Goal: Task Accomplishment & Management: Manage account settings

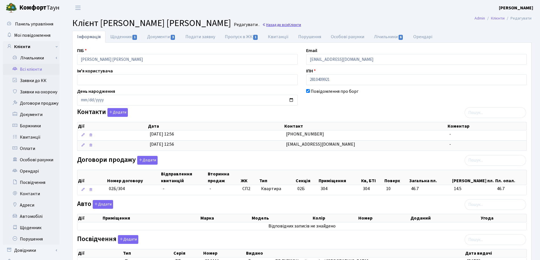
click at [282, 26] on link "Назад до всіх Клієнти" at bounding box center [281, 24] width 39 height 5
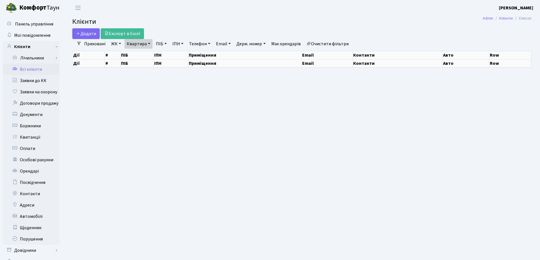
select select "25"
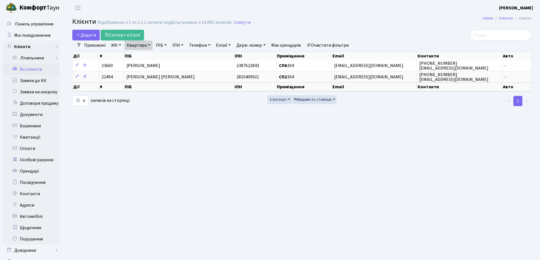
click at [150, 44] on link "Квартира" at bounding box center [138, 46] width 28 height 10
click at [167, 56] on link at bounding box center [164, 56] width 12 height 11
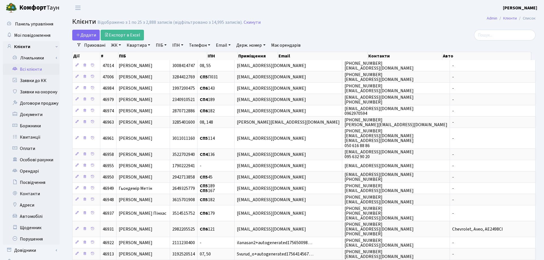
select select "25"
click at [42, 80] on link "Заявки до КК" at bounding box center [31, 80] width 57 height 11
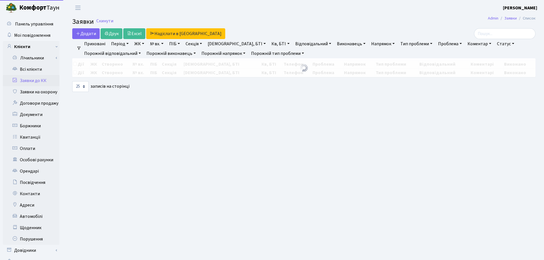
select select "25"
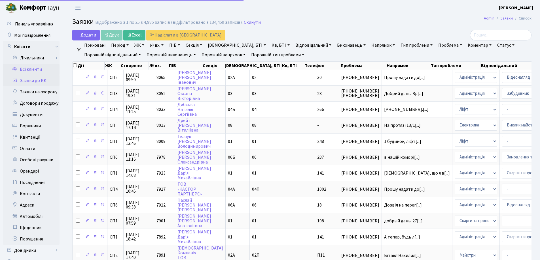
click at [30, 71] on link "Всі клієнти" at bounding box center [31, 69] width 57 height 11
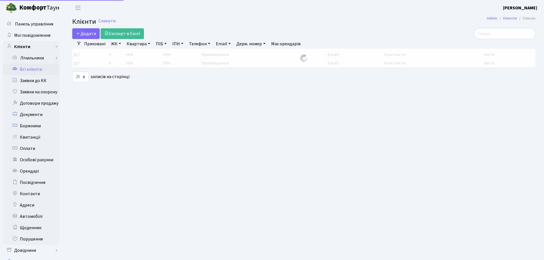
select select "25"
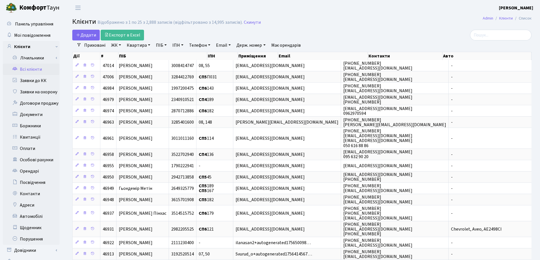
drag, startPoint x: 149, startPoint y: 45, endPoint x: 146, endPoint y: 56, distance: 11.1
click at [148, 45] on link "Квартира" at bounding box center [138, 46] width 28 height 10
type input "207"
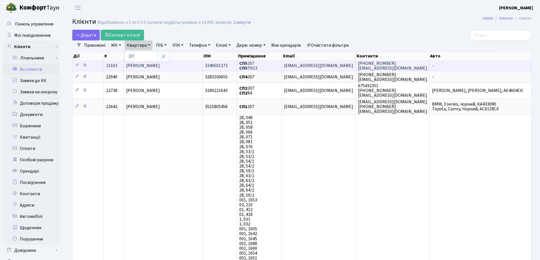
click at [184, 66] on td "Бурделя Павло Вікторович" at bounding box center [163, 65] width 79 height 11
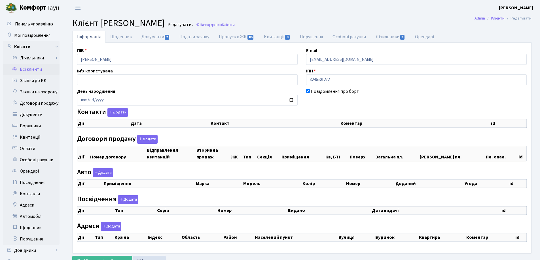
checkbox input "true"
select select "25"
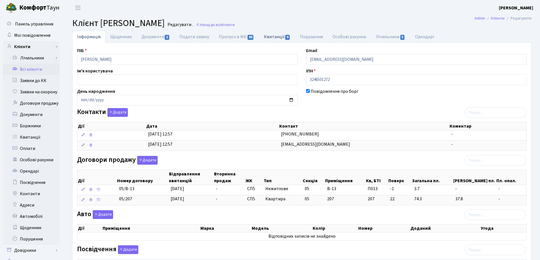
click at [264, 37] on link "Квитанції 9" at bounding box center [277, 37] width 36 height 12
select select "25"
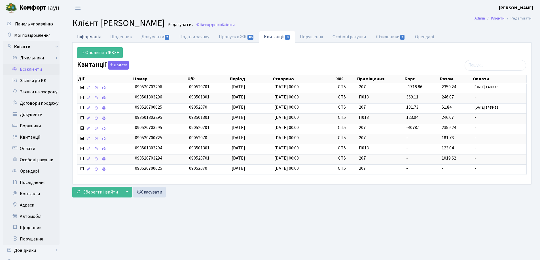
click at [86, 37] on link "Інформація" at bounding box center [88, 37] width 33 height 12
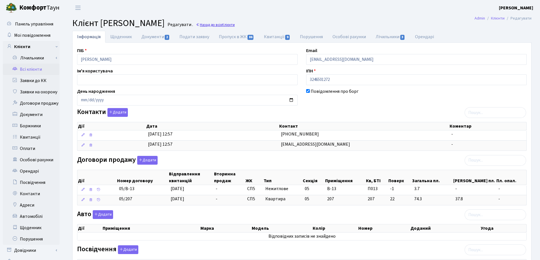
click at [235, 25] on link "Назад до всіх Клієнти" at bounding box center [215, 24] width 39 height 5
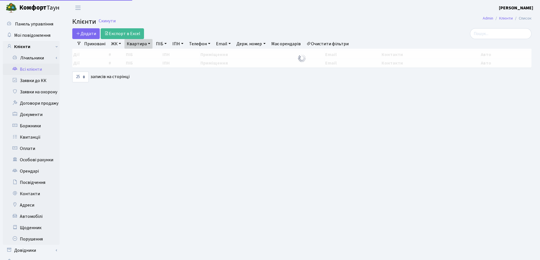
select select "25"
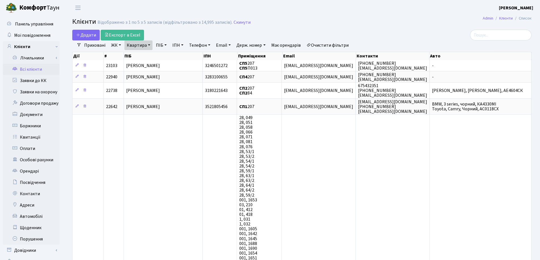
click at [148, 45] on link "Квартира" at bounding box center [138, 46] width 28 height 10
click at [163, 59] on icon at bounding box center [163, 56] width 5 height 5
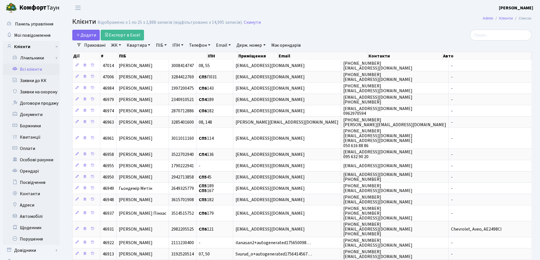
click at [149, 46] on link "Квартира" at bounding box center [138, 46] width 28 height 10
click at [148, 52] on input "text" at bounding box center [141, 56] width 33 height 11
type input "222"
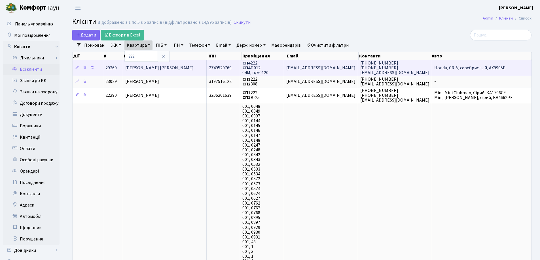
click at [187, 71] on span "Швєдкіна Ольга Володимирівна" at bounding box center [159, 68] width 68 height 6
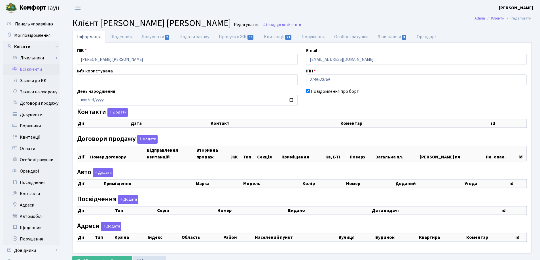
checkbox input "true"
select select "25"
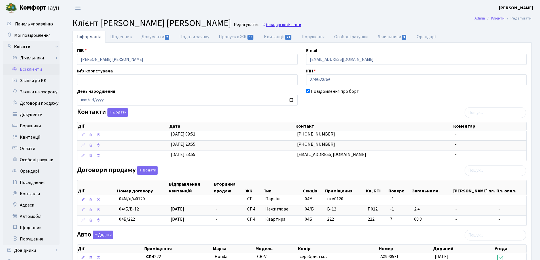
click at [280, 22] on link "Назад до всіх Клієнти" at bounding box center [281, 24] width 39 height 5
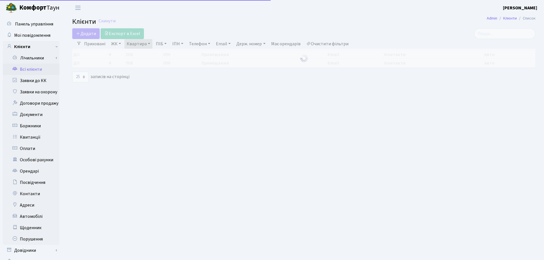
select select "25"
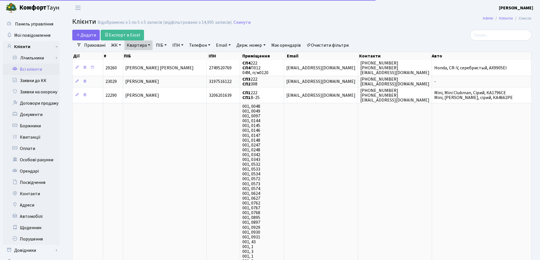
click at [149, 44] on link "Квартира" at bounding box center [138, 46] width 28 height 10
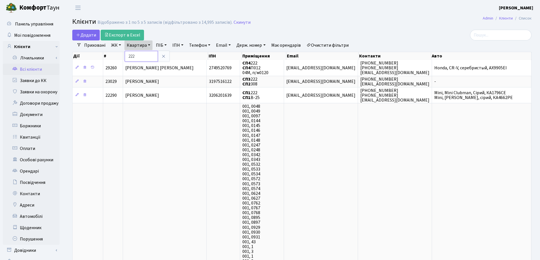
click at [149, 56] on input "222" at bounding box center [141, 56] width 33 height 11
type input "224"
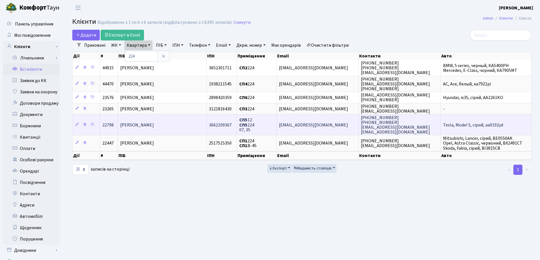
click at [183, 118] on td "[PERSON_NAME]" at bounding box center [162, 124] width 89 height 21
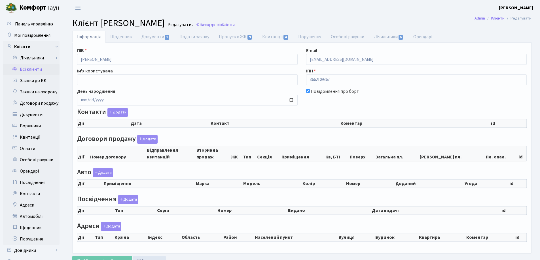
checkbox input "true"
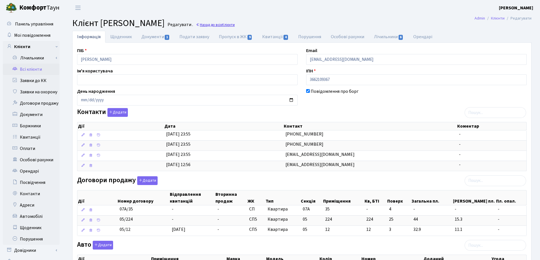
click at [235, 25] on link "Назад до всіх Клієнти" at bounding box center [215, 24] width 39 height 5
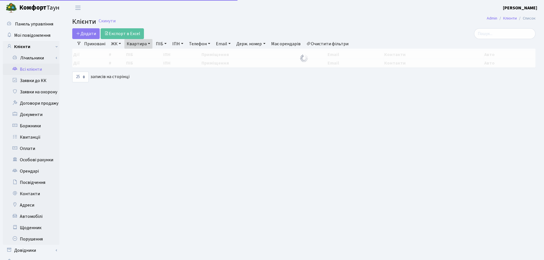
select select "25"
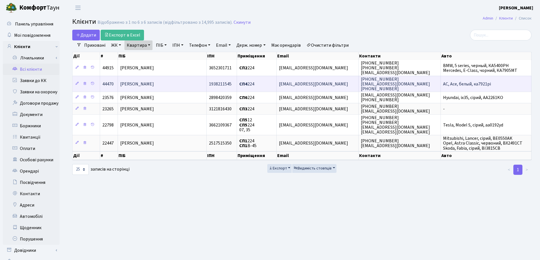
click at [193, 86] on td "[PERSON_NAME]" at bounding box center [162, 84] width 89 height 16
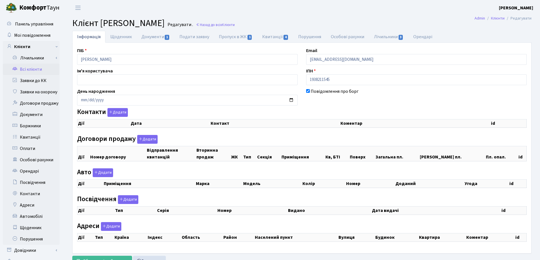
checkbox input "true"
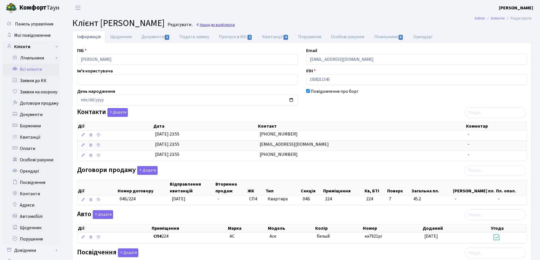
click at [235, 26] on span "Клієнти" at bounding box center [228, 24] width 13 height 5
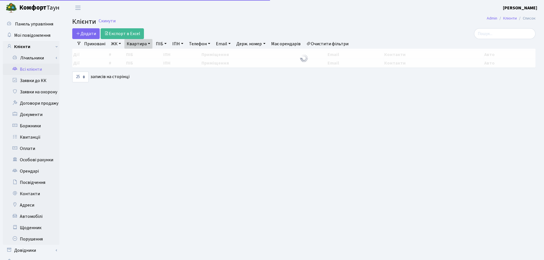
select select "25"
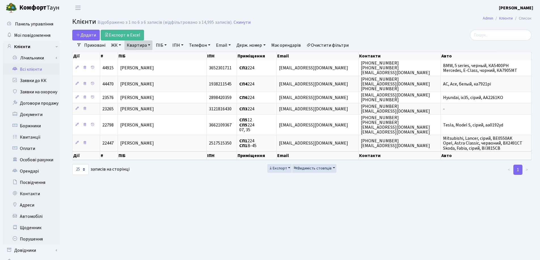
click at [147, 46] on link "Квартира" at bounding box center [138, 46] width 28 height 10
click at [151, 54] on input "224" at bounding box center [141, 56] width 33 height 11
type input "2"
click at [502, 32] on input "search" at bounding box center [500, 35] width 61 height 11
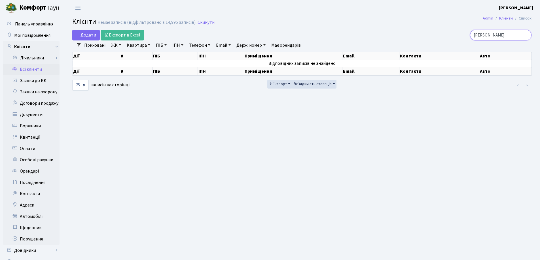
type input "Корне"
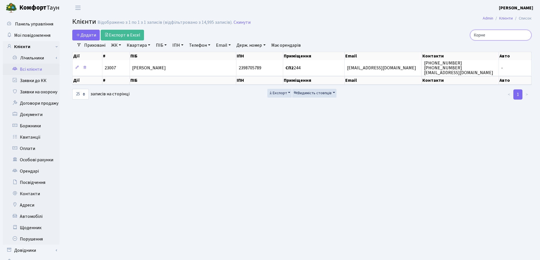
click at [525, 35] on input "Корне" at bounding box center [500, 35] width 61 height 11
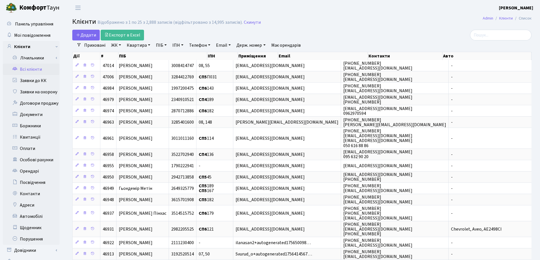
click at [150, 45] on link "Квартира" at bounding box center [138, 46] width 28 height 10
type input "31"
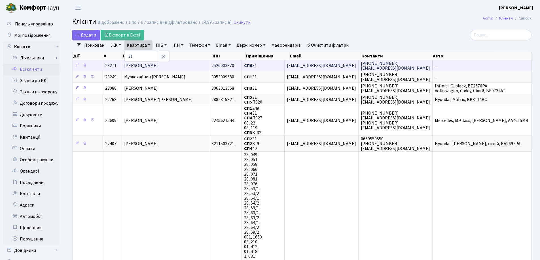
click at [158, 65] on span "Корнєв Вячеслав Анатолійович" at bounding box center [141, 66] width 34 height 6
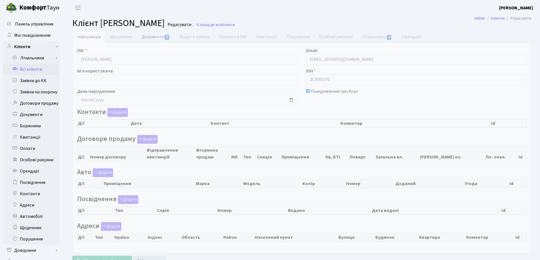
checkbox input "true"
select select "25"
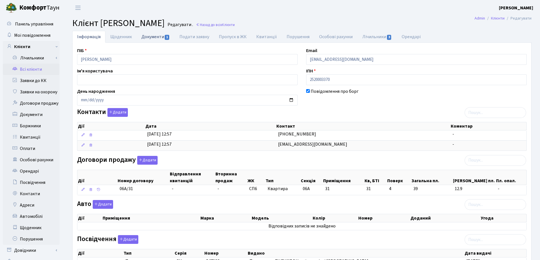
click at [151, 37] on link "Документи 1" at bounding box center [156, 37] width 38 height 12
select select "25"
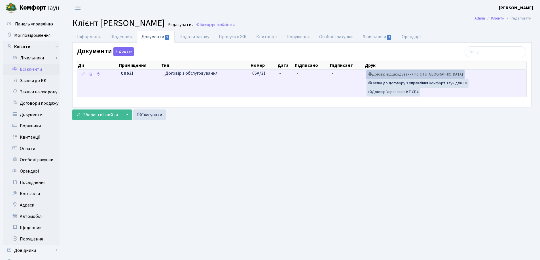
click at [380, 75] on link "Договір відшкодування по СП з Екві" at bounding box center [415, 74] width 98 height 9
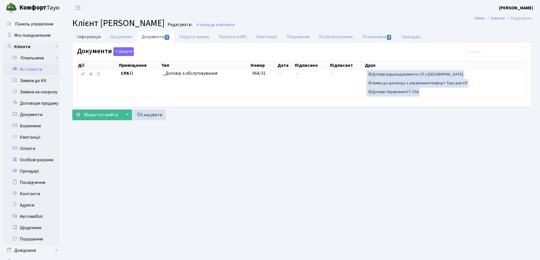
click at [90, 35] on link "Інформація" at bounding box center [88, 37] width 33 height 12
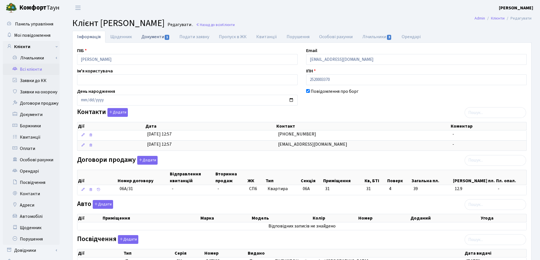
click at [147, 37] on link "Документи 1" at bounding box center [156, 37] width 38 height 12
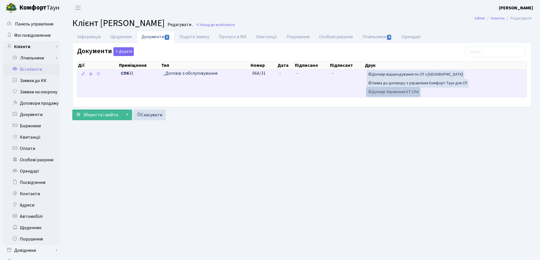
click at [390, 93] on link "Договір Управління КТ СП4" at bounding box center [392, 92] width 53 height 9
click at [371, 91] on icon at bounding box center [370, 92] width 4 height 4
click at [411, 84] on link "Заява до договору з управління Комфорт Таун для СП" at bounding box center [417, 83] width 102 height 9
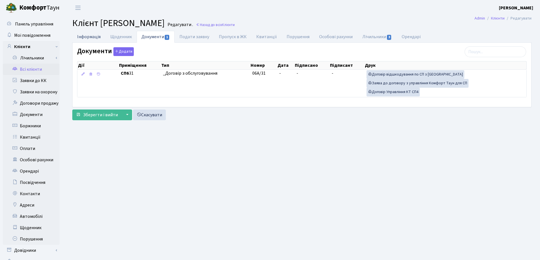
click at [86, 37] on link "Інформація" at bounding box center [88, 37] width 33 height 12
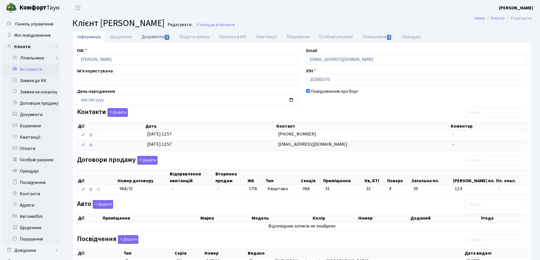
click at [152, 36] on link "Документи 1" at bounding box center [156, 37] width 38 height 12
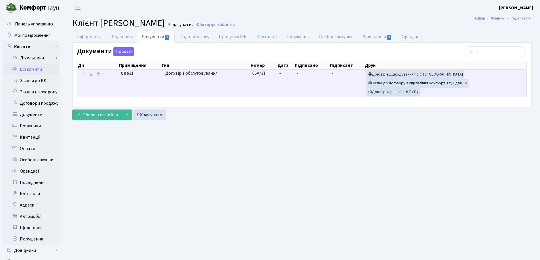
click at [284, 71] on td "-" at bounding box center [285, 83] width 17 height 27
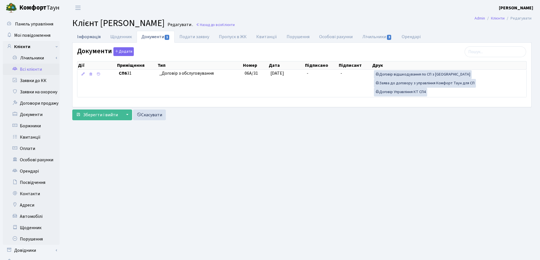
click at [79, 39] on link "Інформація" at bounding box center [88, 37] width 33 height 12
select select "25"
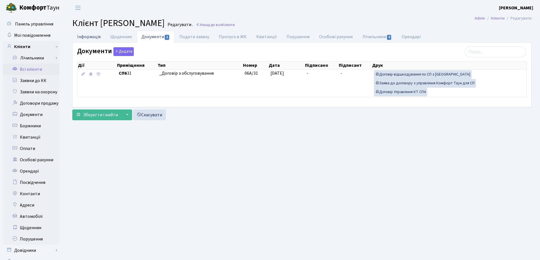
select select "25"
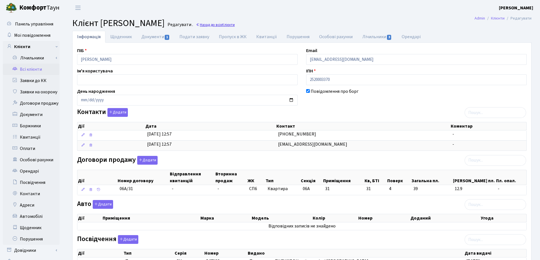
click at [235, 25] on link "Назад до всіх Клієнти" at bounding box center [215, 24] width 39 height 5
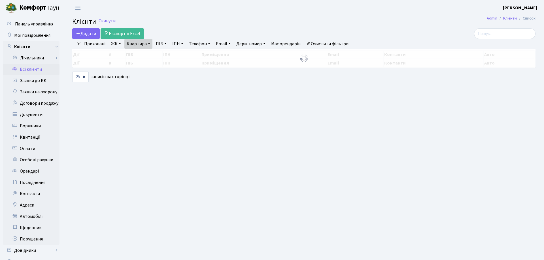
select select "25"
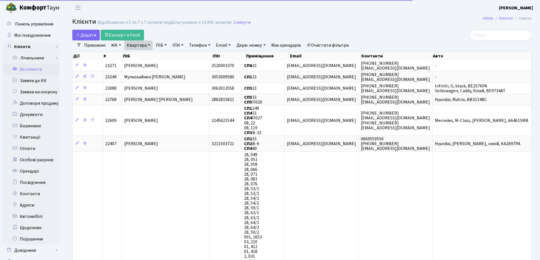
click at [149, 44] on link "Квартира" at bounding box center [138, 46] width 28 height 10
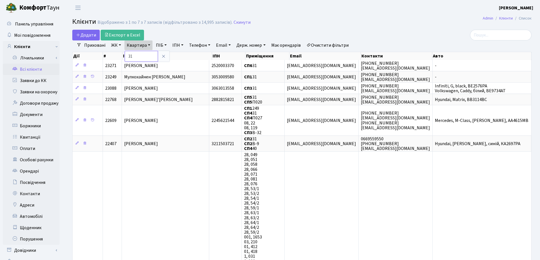
click at [150, 51] on input "31" at bounding box center [141, 56] width 33 height 11
type input "3"
type input "314"
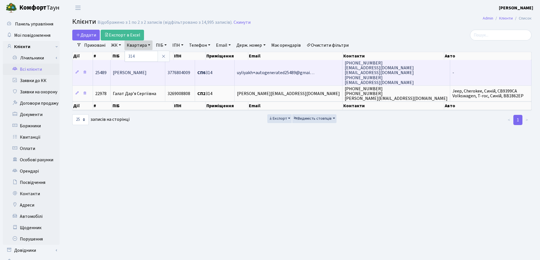
click at [146, 75] on span "[PERSON_NAME]" at bounding box center [130, 73] width 34 height 6
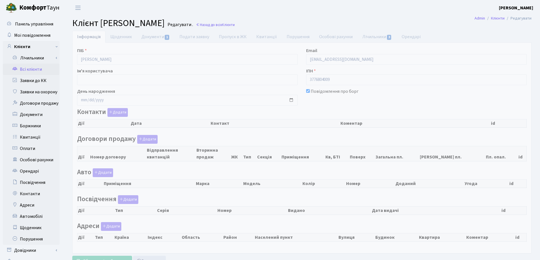
checkbox input "true"
select select "25"
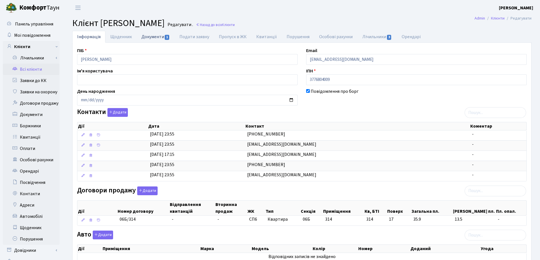
click at [151, 38] on link "Документи 1" at bounding box center [156, 37] width 38 height 12
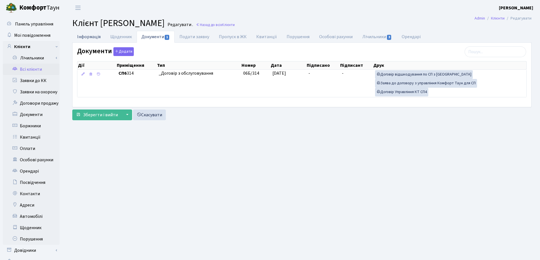
click at [86, 36] on link "Інформація" at bounding box center [88, 37] width 33 height 12
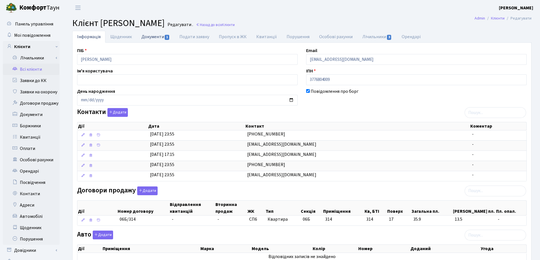
click at [148, 37] on link "Документи 1" at bounding box center [156, 37] width 38 height 12
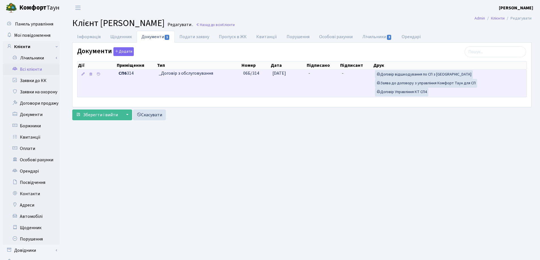
click at [320, 75] on td "-" at bounding box center [322, 83] width 33 height 27
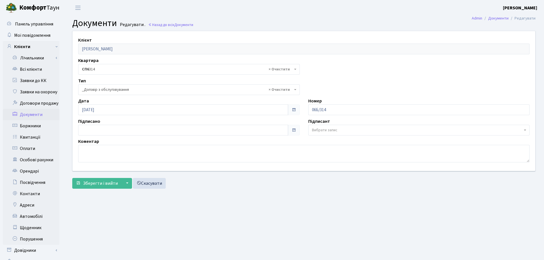
select select "289"
type input "16.09.2025"
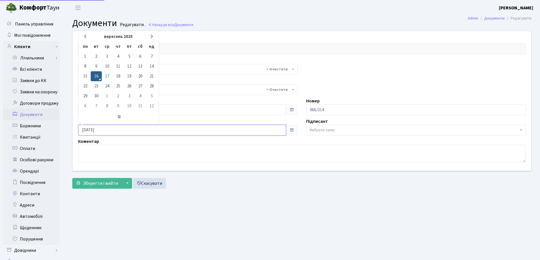
click at [99, 129] on input "[DATE]" at bounding box center [182, 130] width 208 height 11
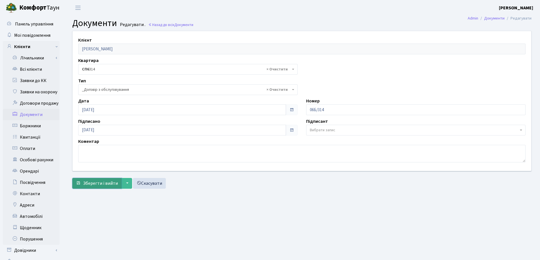
click at [94, 182] on span "Зберегти і вийти" at bounding box center [100, 183] width 35 height 6
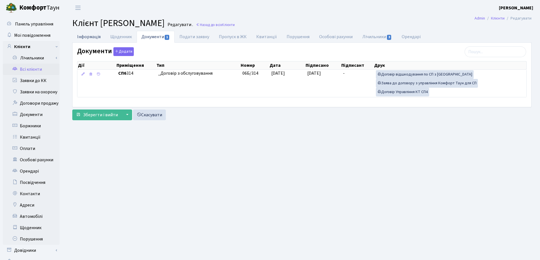
click at [79, 38] on link "Інформація" at bounding box center [88, 37] width 33 height 12
select select "25"
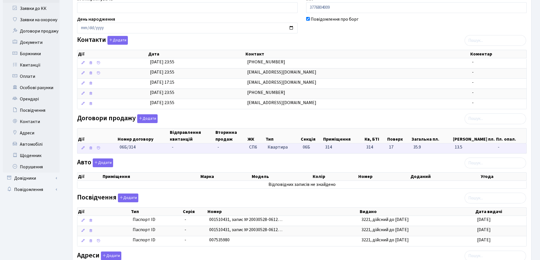
scroll to position [85, 0]
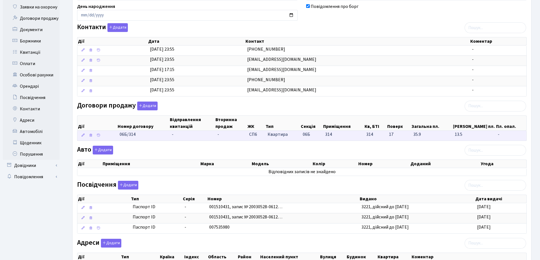
click at [183, 136] on td "-" at bounding box center [192, 136] width 46 height 10
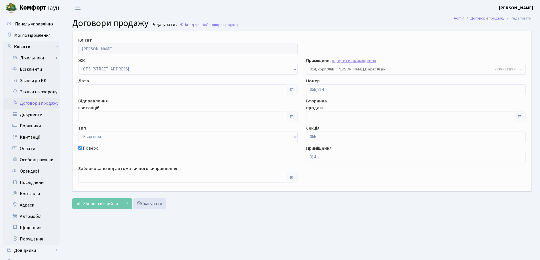
select select "21982"
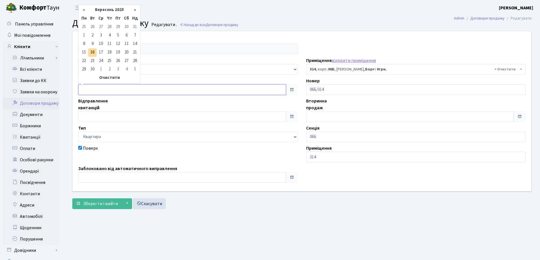
click at [97, 92] on input "text" at bounding box center [182, 89] width 208 height 11
type input "[DATE]"
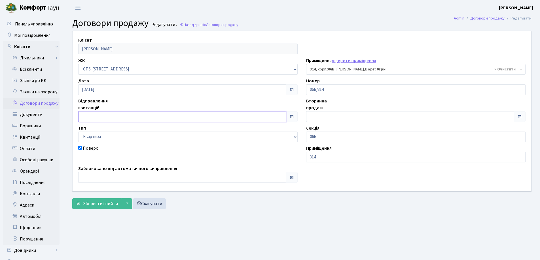
click at [101, 118] on input "text" at bounding box center [182, 116] width 208 height 11
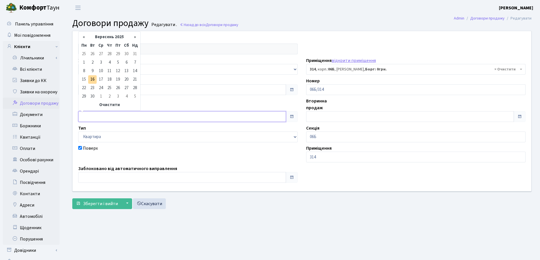
type input "[DATE]"
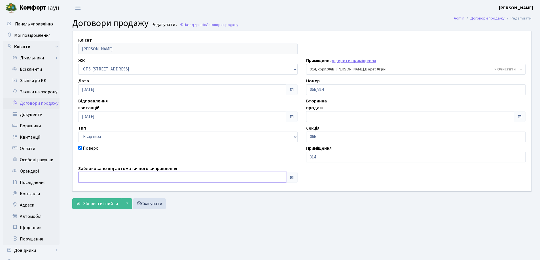
click at [105, 177] on input "text" at bounding box center [182, 177] width 208 height 11
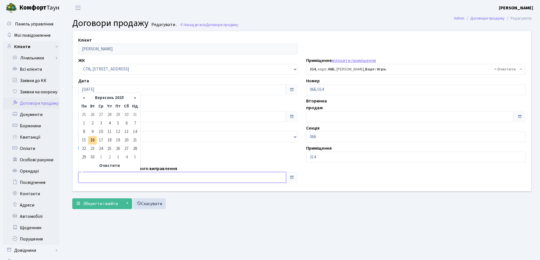
type input "[DATE]"
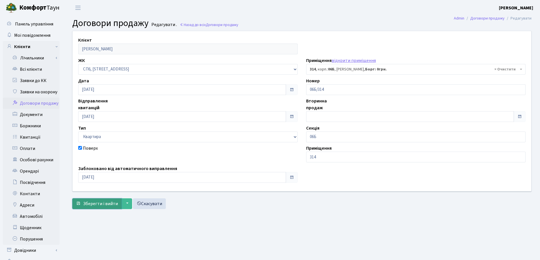
click at [101, 202] on span "Зберегти і вийти" at bounding box center [100, 204] width 35 height 6
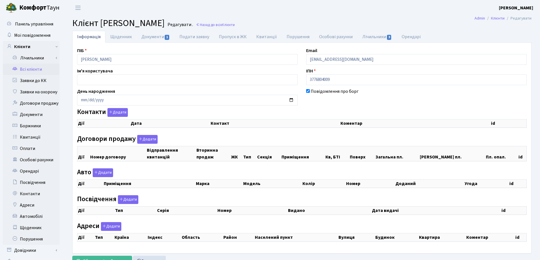
select select "25"
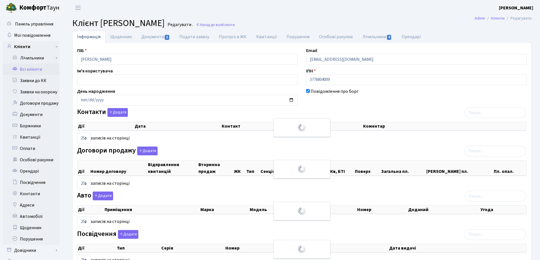
checkbox input "true"
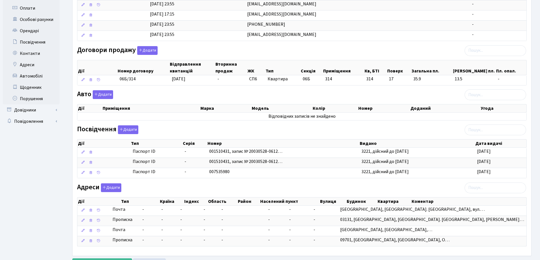
scroll to position [167, 0]
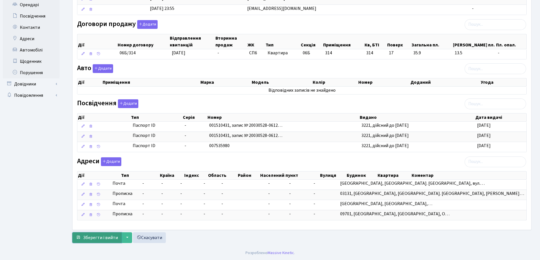
click at [103, 236] on span "Зберегти і вийти" at bounding box center [100, 238] width 35 height 6
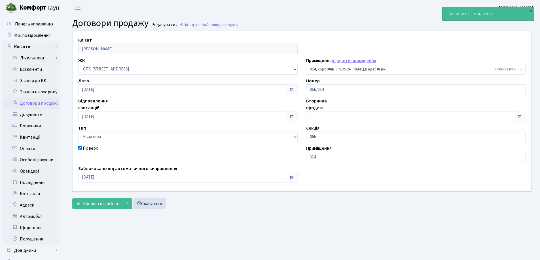
select select "21982"
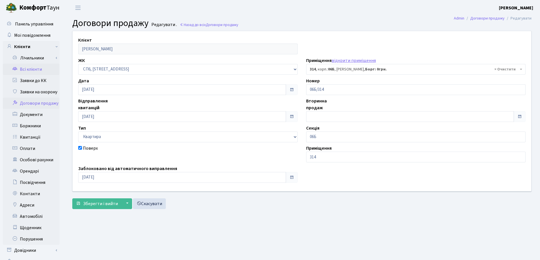
click at [31, 68] on link "Всі клієнти" at bounding box center [31, 69] width 57 height 11
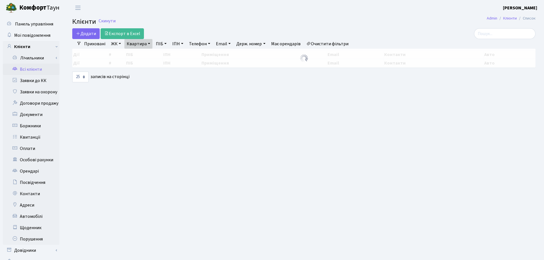
select select "25"
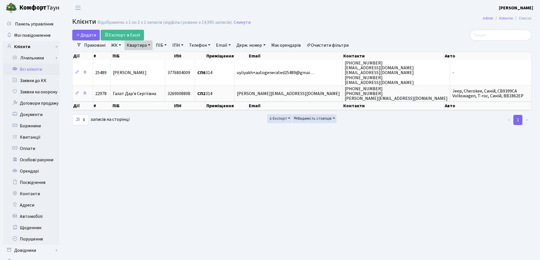
click at [150, 45] on link "Квартира" at bounding box center [138, 46] width 28 height 10
click at [163, 56] on icon at bounding box center [163, 56] width 5 height 5
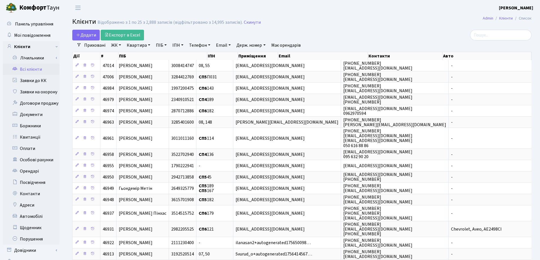
click at [149, 44] on link "Квартира" at bounding box center [138, 46] width 28 height 10
click at [149, 54] on input "text" at bounding box center [141, 56] width 33 height 11
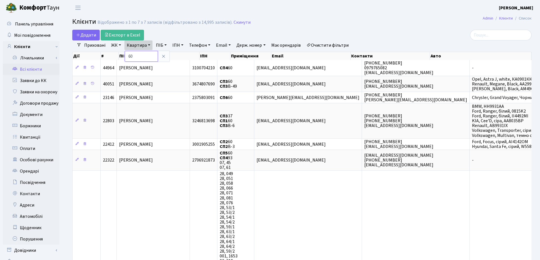
type input "6"
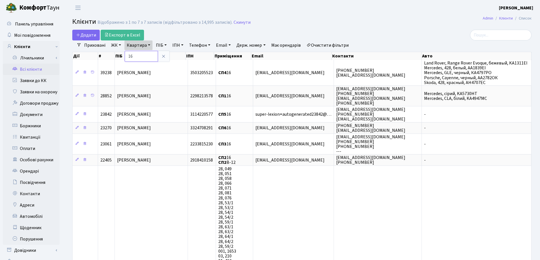
type input "1"
click at [299, 14] on header "Комфорт Таун Лоскутова В. С. Мій обліковий запис Вийти" at bounding box center [270, 8] width 540 height 16
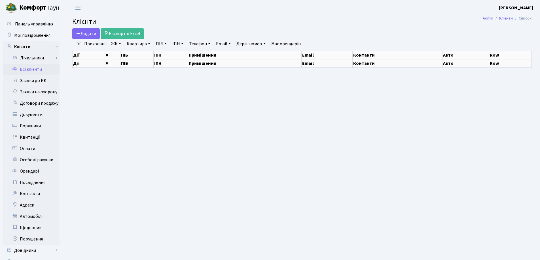
select select "25"
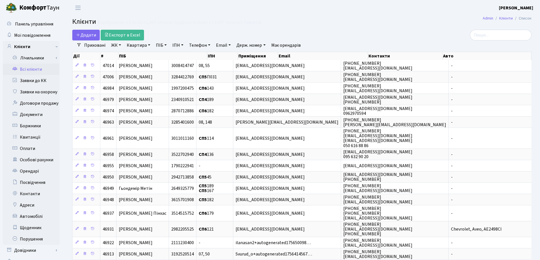
click at [149, 44] on link "Квартира" at bounding box center [138, 46] width 28 height 10
type input "31"
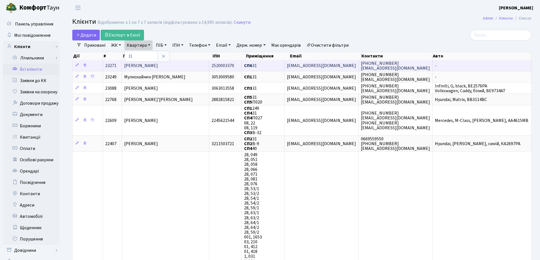
click at [158, 65] on span "Корнєв Вячеслав Анатолійович" at bounding box center [141, 66] width 34 height 6
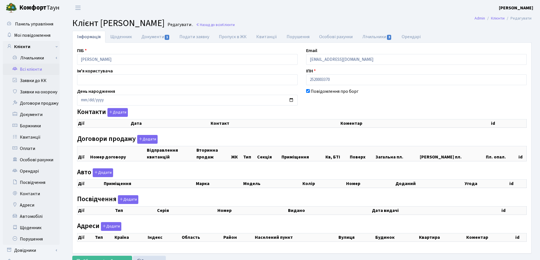
checkbox input "true"
select select "25"
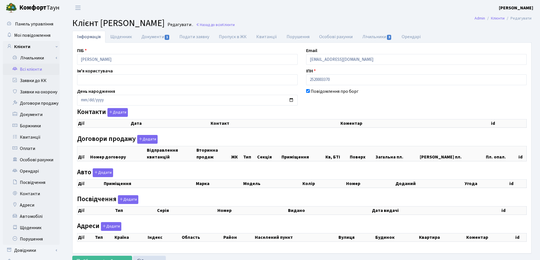
select select "25"
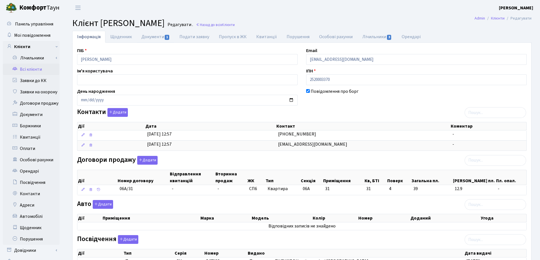
click at [149, 40] on link "Документи 1" at bounding box center [156, 37] width 38 height 12
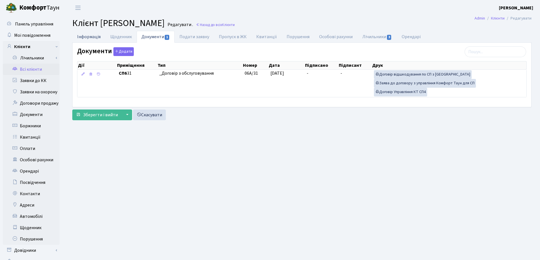
click at [82, 36] on link "Інформація" at bounding box center [88, 37] width 33 height 12
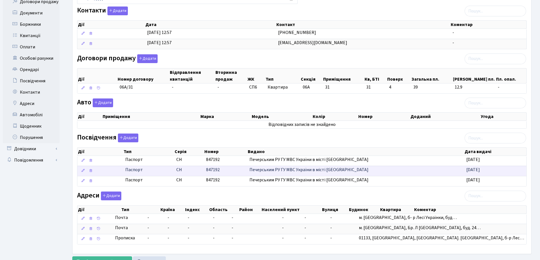
scroll to position [113, 0]
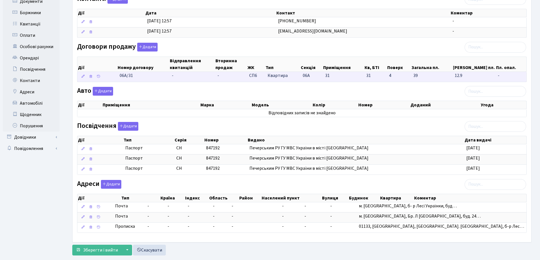
click at [197, 78] on td "-" at bounding box center [192, 77] width 46 height 10
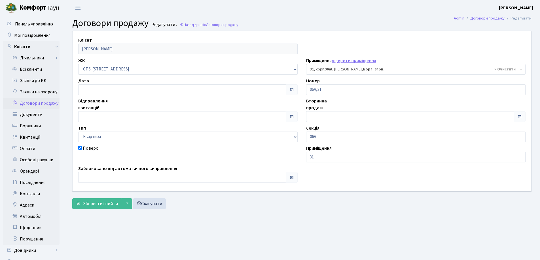
select select "21699"
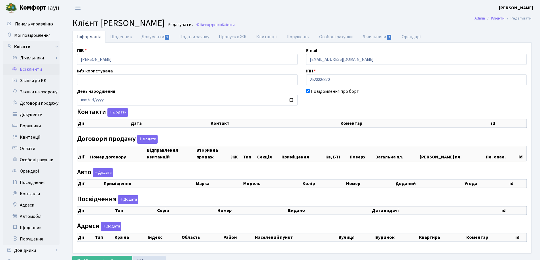
checkbox input "true"
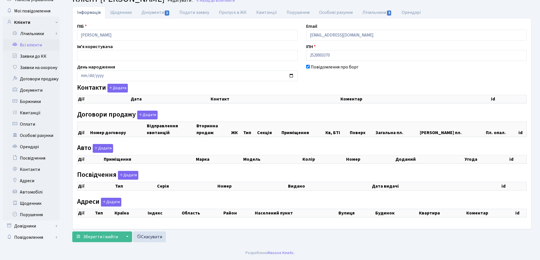
select select "25"
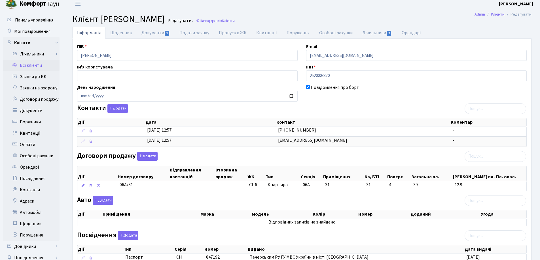
scroll to position [0, 0]
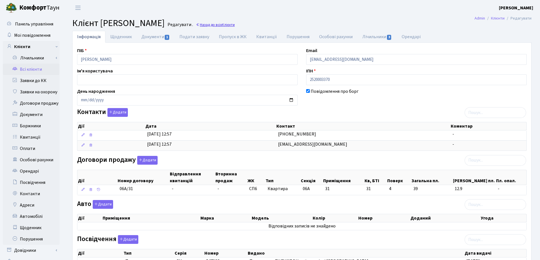
click at [235, 26] on span "Клієнти" at bounding box center [228, 24] width 13 height 5
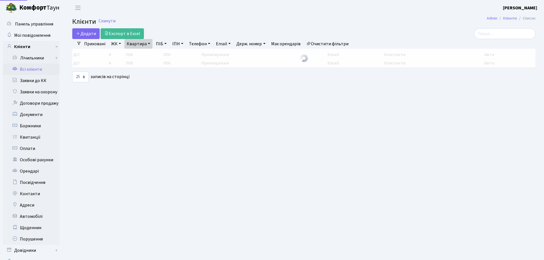
select select "25"
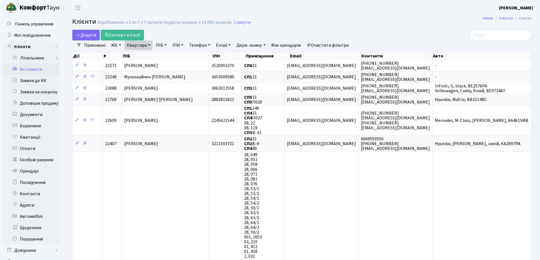
click at [148, 45] on link "Квартира" at bounding box center [138, 46] width 28 height 10
click at [165, 57] on icon at bounding box center [163, 56] width 5 height 5
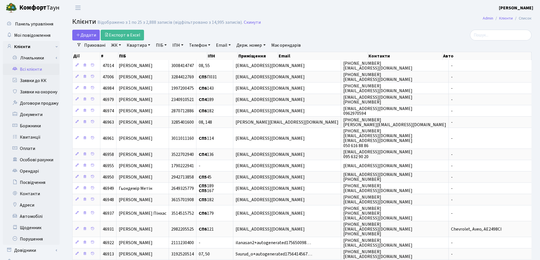
click at [148, 44] on link "Квартира" at bounding box center [138, 46] width 28 height 10
click at [152, 56] on input "text" at bounding box center [141, 56] width 33 height 11
type input "236"
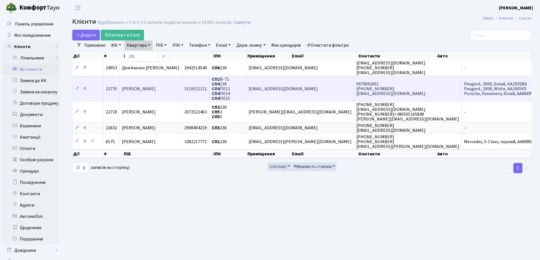
click at [152, 89] on span "[PERSON_NAME]" at bounding box center [139, 89] width 34 height 6
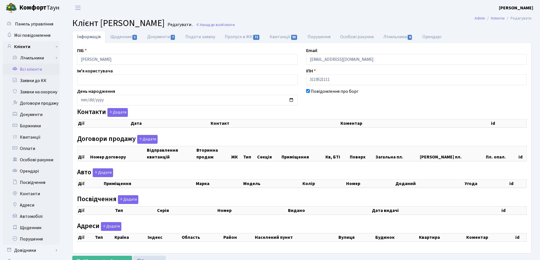
checkbox input "true"
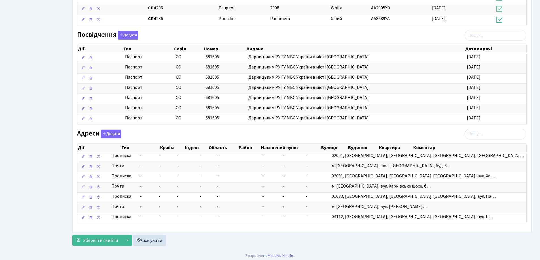
scroll to position [283, 0]
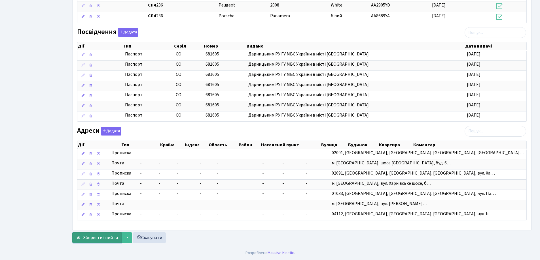
click at [100, 236] on span "Зберегти і вийти" at bounding box center [100, 238] width 35 height 6
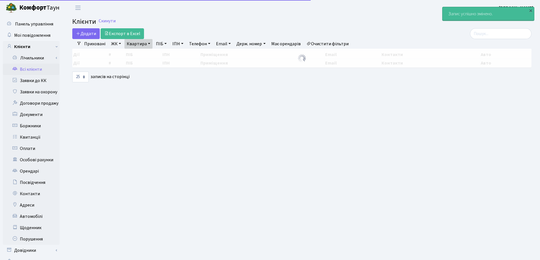
select select "25"
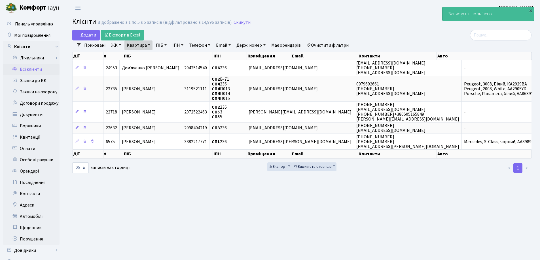
drag, startPoint x: 150, startPoint y: 44, endPoint x: 151, endPoint y: 50, distance: 5.8
click at [150, 44] on link "Квартира" at bounding box center [138, 46] width 28 height 10
click at [151, 55] on input "236" at bounding box center [141, 56] width 33 height 11
type input "248"
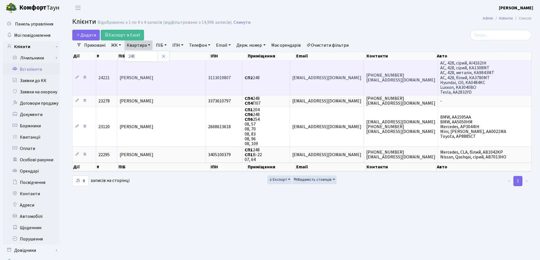
click at [157, 82] on td "Гончаренко Оксана Борисівна" at bounding box center [161, 77] width 88 height 35
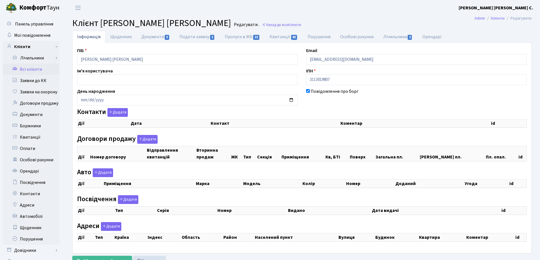
checkbox input "true"
select select "25"
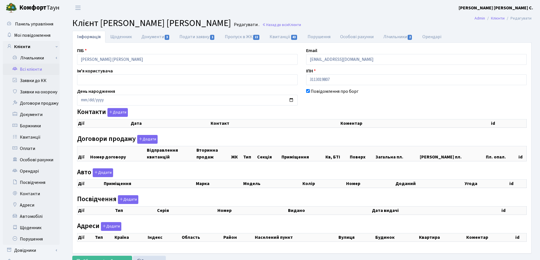
select select "25"
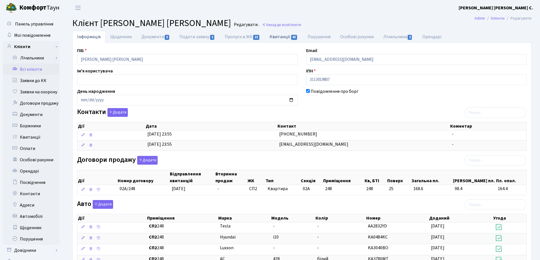
click at [275, 34] on link "Квитанції 43" at bounding box center [284, 37] width 38 height 12
select select "25"
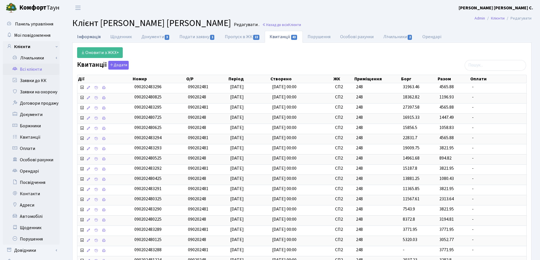
click at [91, 37] on link "Інформація" at bounding box center [88, 37] width 33 height 12
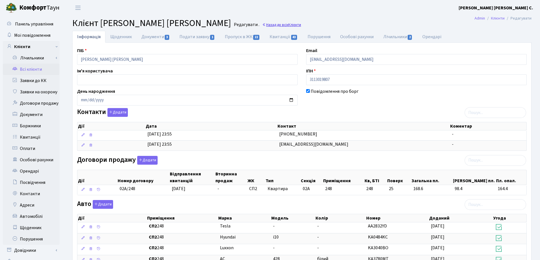
click at [276, 23] on link "Назад до всіх Клієнти" at bounding box center [281, 24] width 39 height 5
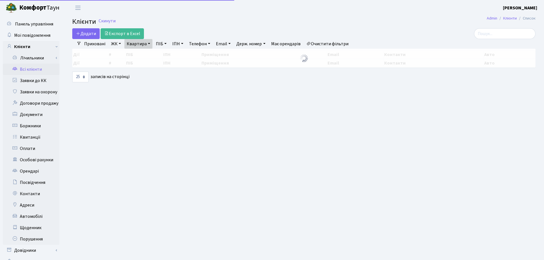
select select "25"
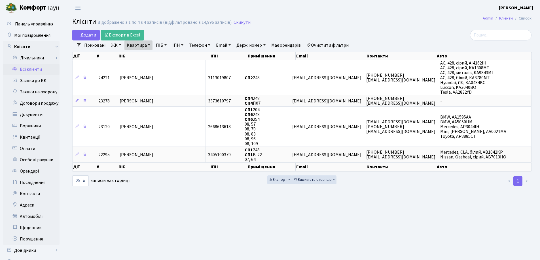
click at [150, 44] on link "Квартира" at bounding box center [138, 46] width 28 height 10
click at [164, 56] on icon at bounding box center [163, 56] width 5 height 5
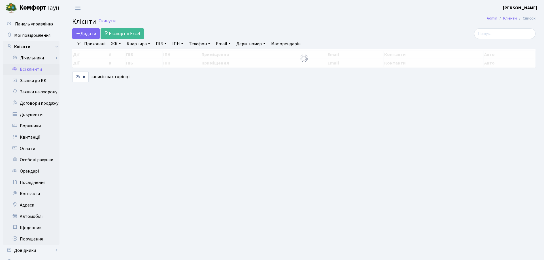
select select "25"
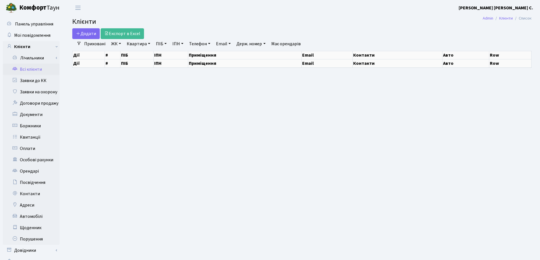
select select "25"
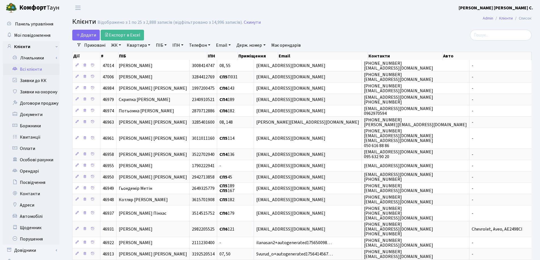
click at [148, 45] on link "Квартира" at bounding box center [138, 46] width 28 height 10
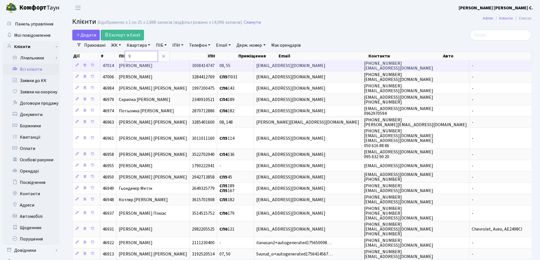
type input "9"
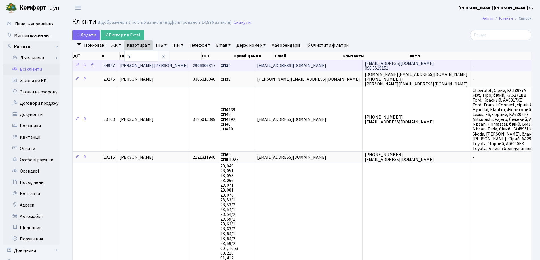
click at [190, 66] on td "Ганношин Сергій Олександрович" at bounding box center [153, 65] width 73 height 11
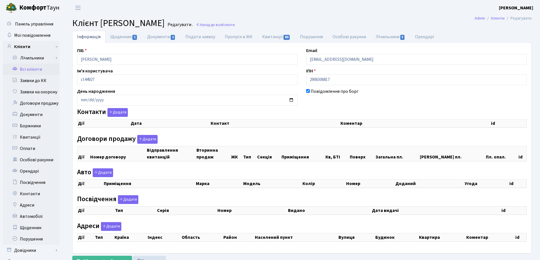
checkbox input "true"
select select "25"
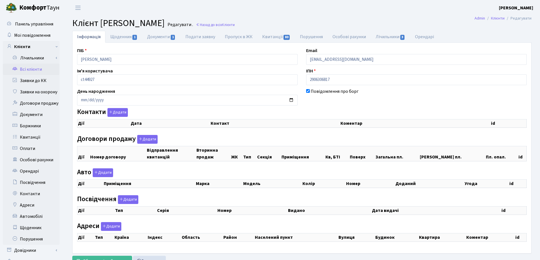
select select "25"
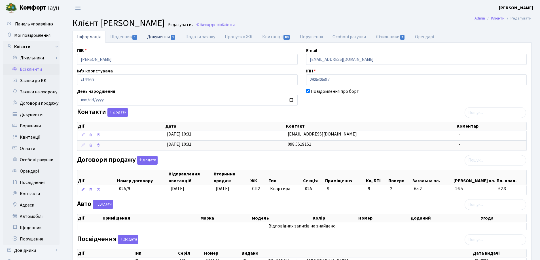
click at [148, 38] on link "Документи 1" at bounding box center [161, 37] width 38 height 12
select select "25"
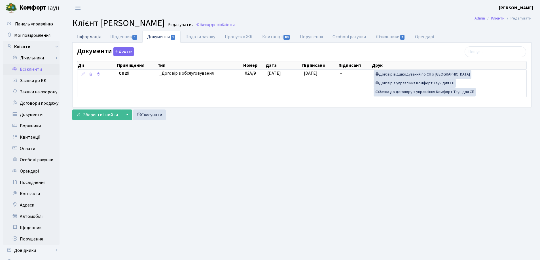
click at [82, 39] on link "Інформація" at bounding box center [88, 37] width 33 height 12
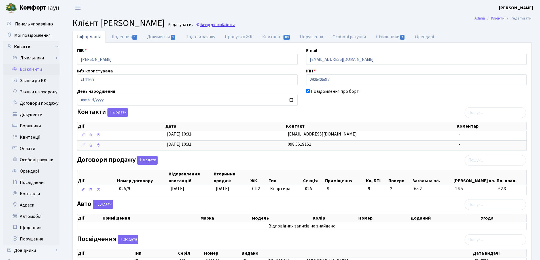
click at [235, 25] on link "Назад до всіх Клієнти" at bounding box center [215, 24] width 39 height 5
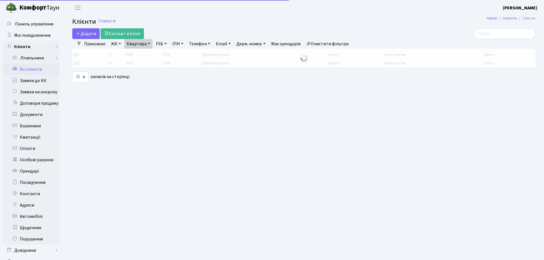
select select "25"
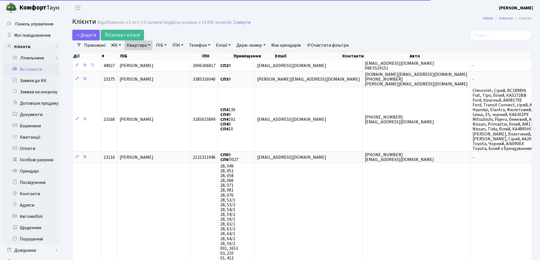
click at [149, 46] on link "Квартира" at bounding box center [138, 46] width 28 height 10
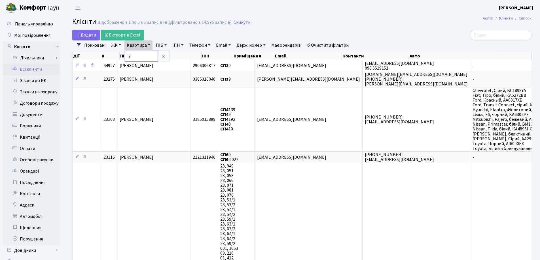
click at [149, 52] on input "9" at bounding box center [141, 56] width 33 height 11
type input "144"
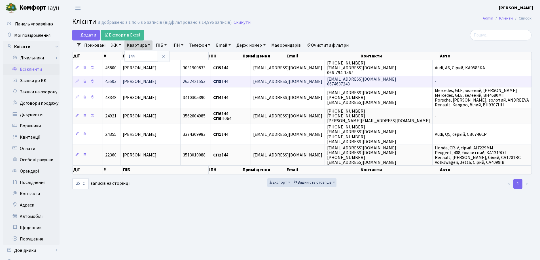
click at [180, 82] on td "[PERSON_NAME]" at bounding box center [150, 81] width 60 height 11
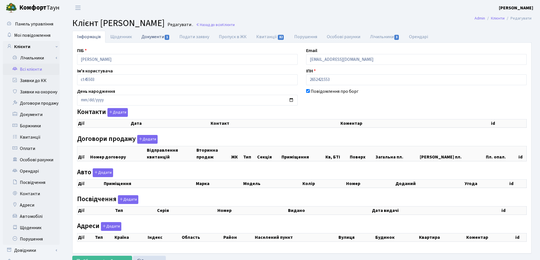
checkbox input "true"
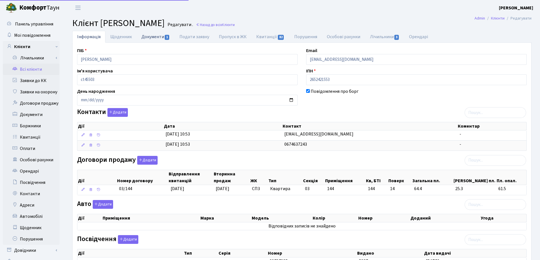
click at [156, 38] on link "Документи 1" at bounding box center [156, 37] width 38 height 12
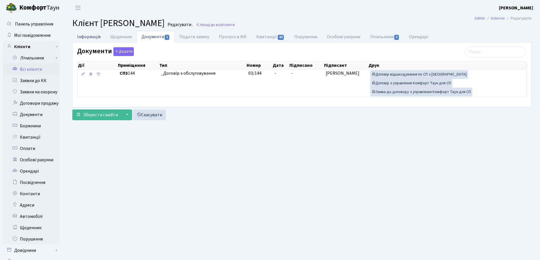
click at [89, 37] on link "Інформація" at bounding box center [88, 37] width 33 height 12
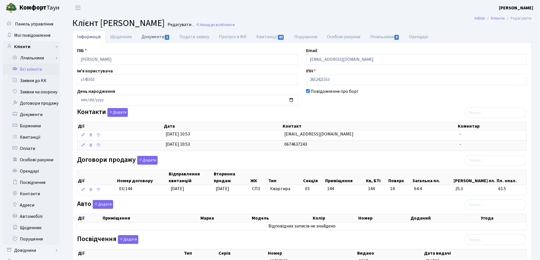
click at [150, 37] on link "Документи 1" at bounding box center [156, 37] width 38 height 12
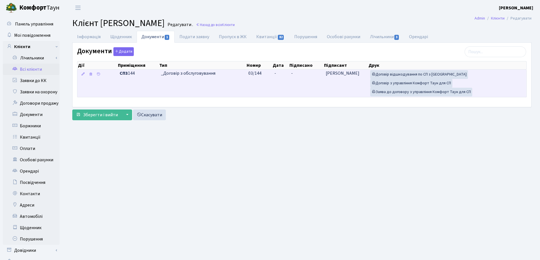
click at [276, 73] on span "-" at bounding box center [275, 73] width 2 height 6
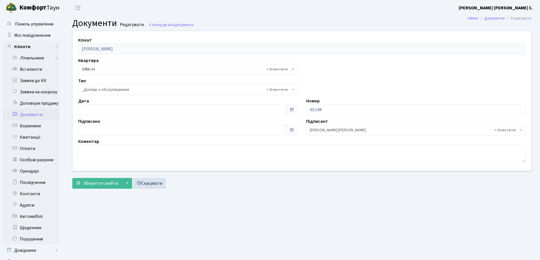
select select "289"
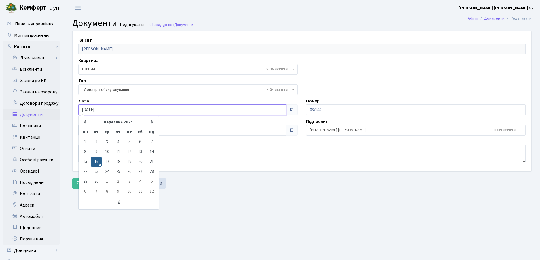
click at [121, 113] on input "[DATE]" at bounding box center [182, 110] width 208 height 11
click at [86, 110] on input "[DATE]" at bounding box center [182, 110] width 208 height 11
click at [91, 110] on input "[DATE]" at bounding box center [182, 110] width 208 height 11
type input "[DATE]"
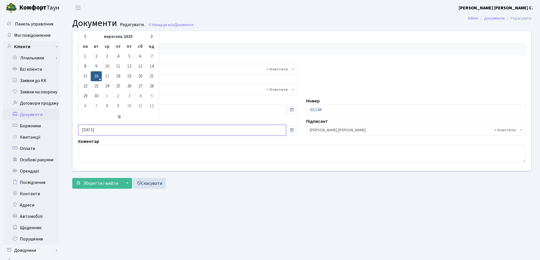
click at [96, 129] on input "[DATE]" at bounding box center [182, 130] width 208 height 11
click at [86, 130] on input "[DATE]" at bounding box center [182, 130] width 208 height 11
click at [91, 129] on input "[DATE]" at bounding box center [182, 130] width 208 height 11
type input "[DATE]"
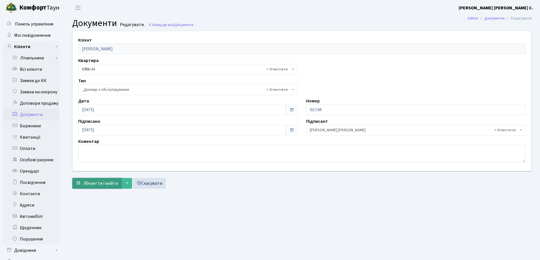
click at [99, 185] on span "Зберегти і вийти" at bounding box center [100, 183] width 35 height 6
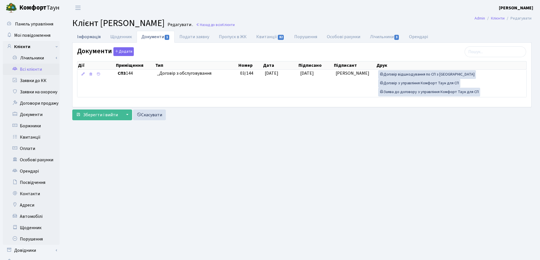
click at [90, 39] on link "Інформація" at bounding box center [88, 37] width 33 height 12
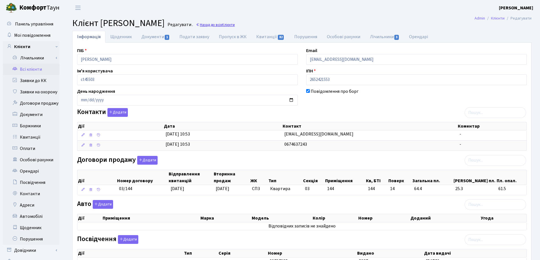
click at [235, 24] on link "Назад до всіх Клієнти" at bounding box center [215, 24] width 39 height 5
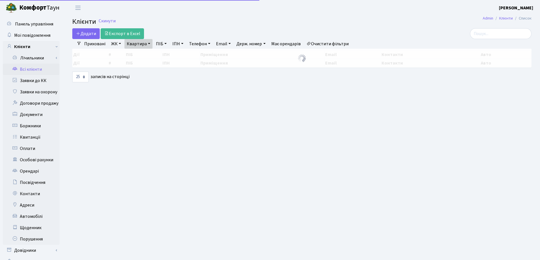
select select "25"
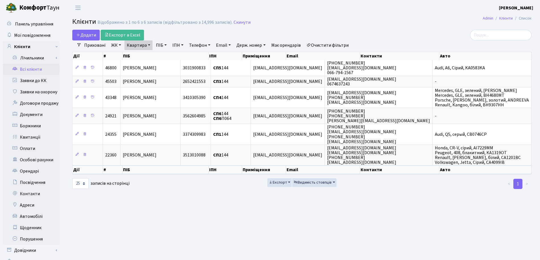
click at [151, 45] on link "Квартира" at bounding box center [138, 46] width 28 height 10
click at [150, 56] on input "144" at bounding box center [141, 56] width 33 height 11
type input "162"
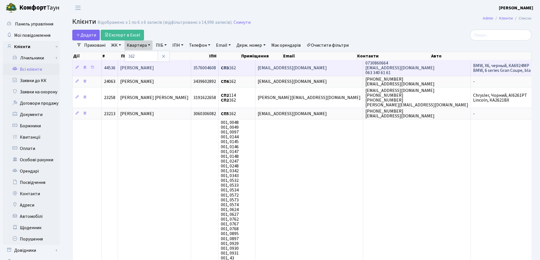
click at [154, 68] on span "[PERSON_NAME]" at bounding box center [137, 68] width 34 height 6
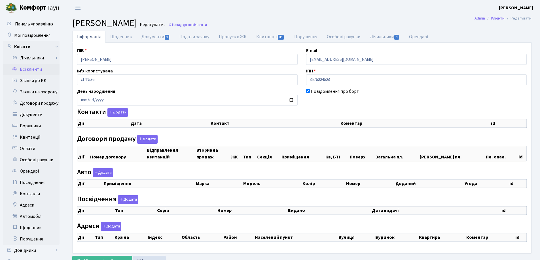
checkbox input "true"
select select "25"
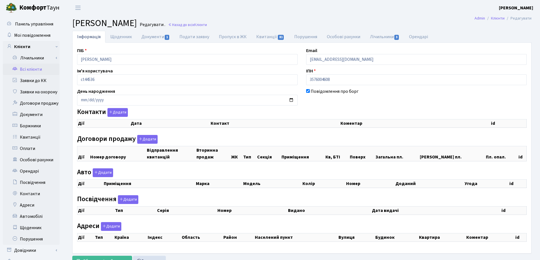
select select "25"
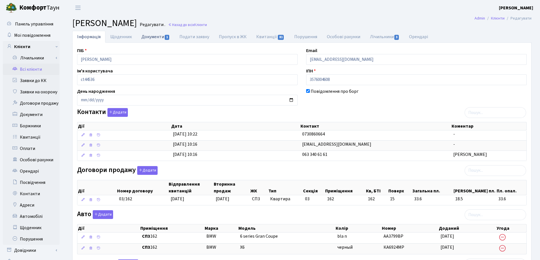
click at [147, 39] on link "Документи 1" at bounding box center [156, 37] width 38 height 12
select select "25"
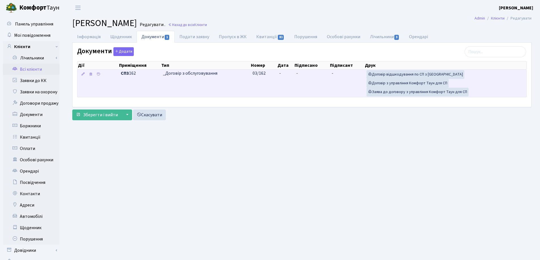
click at [283, 72] on td "-" at bounding box center [285, 83] width 17 height 27
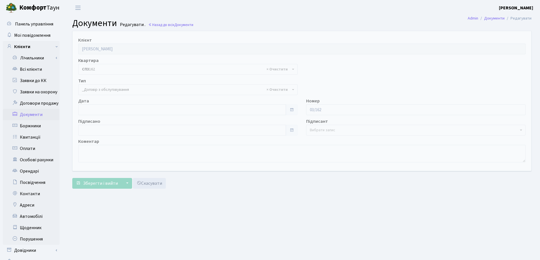
select select "289"
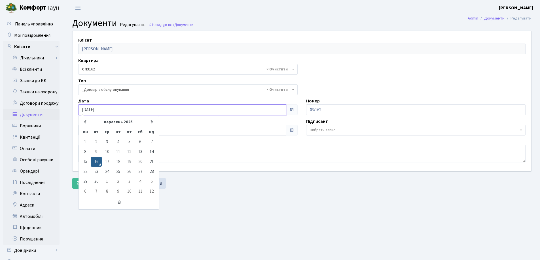
click at [169, 106] on input "16.09.2025" at bounding box center [182, 110] width 208 height 11
click at [86, 109] on input "16.09.2025" at bounding box center [182, 110] width 208 height 11
click at [92, 110] on input "20.09.2025" at bounding box center [182, 110] width 208 height 11
click at [103, 110] on input "20.11.2025" at bounding box center [182, 110] width 208 height 11
type input "[DATE]"
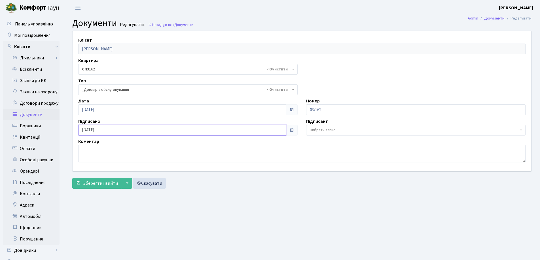
click at [100, 132] on input "16.09.2025" at bounding box center [182, 130] width 208 height 11
click at [85, 130] on input "16.09.2025" at bounding box center [182, 130] width 208 height 11
click at [208, 190] on div "Клієнт Нахайчук Олександра Вадимівна Квартира - <b>СП3</b>&nbsp;&nbsp;&nbsp;162…" at bounding box center [301, 111] width 467 height 161
click at [91, 129] on input "20.09.2025" at bounding box center [182, 130] width 208 height 11
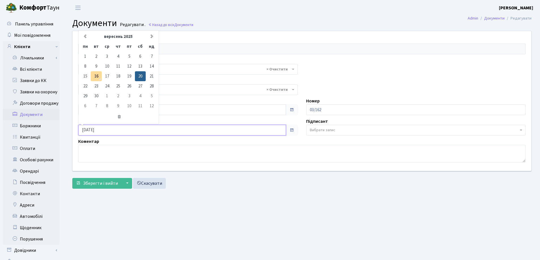
click at [110, 129] on input "20.11.2025" at bounding box center [182, 130] width 208 height 11
type input "[DATE]"
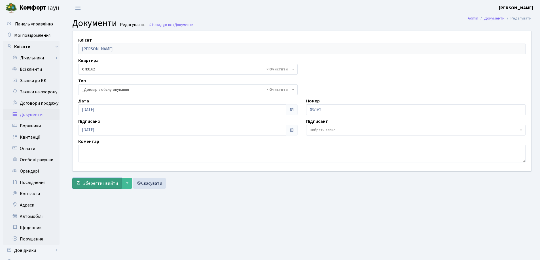
click at [104, 184] on span "Зберегти і вийти" at bounding box center [100, 183] width 35 height 6
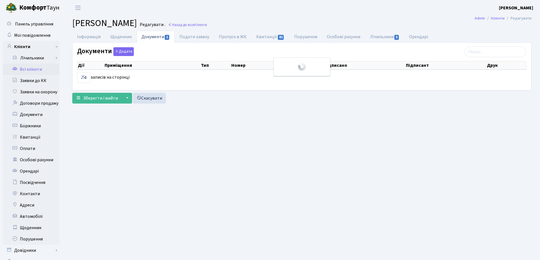
select select "25"
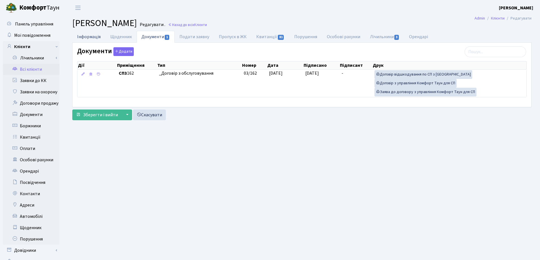
click at [84, 37] on link "Інформація" at bounding box center [88, 37] width 33 height 12
select select "25"
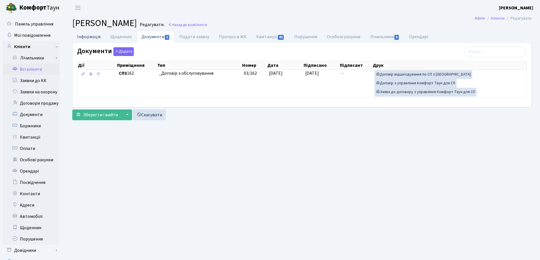
select select "25"
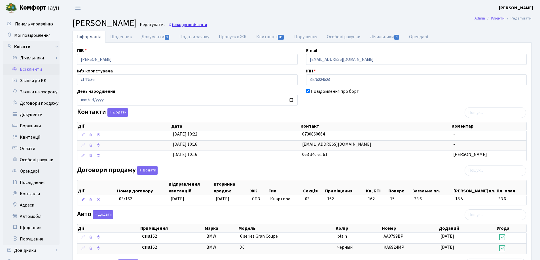
click at [207, 23] on link "Назад до всіх Клієнти" at bounding box center [187, 24] width 39 height 5
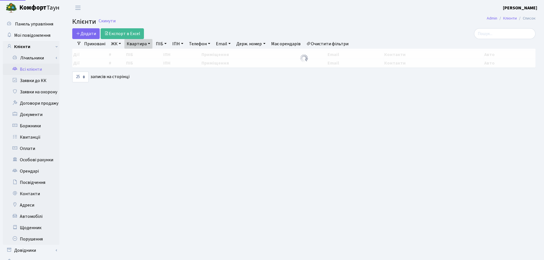
select select "25"
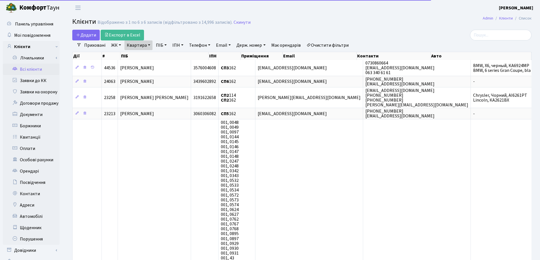
click at [149, 45] on link "Квартира" at bounding box center [138, 46] width 28 height 10
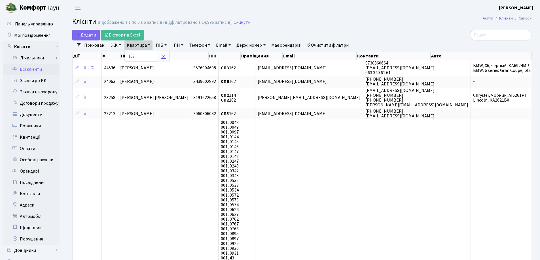
click at [164, 57] on icon at bounding box center [163, 56] width 5 height 5
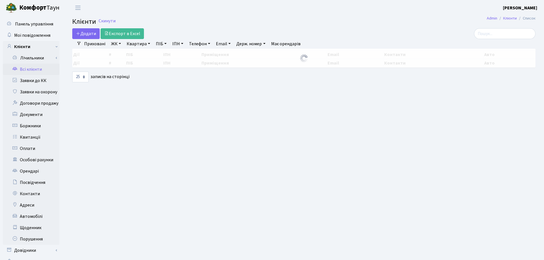
select select "25"
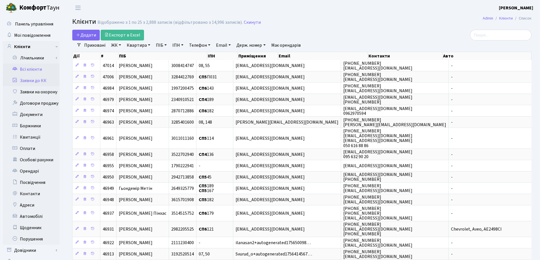
click at [27, 81] on link "Заявки до КК" at bounding box center [31, 80] width 57 height 11
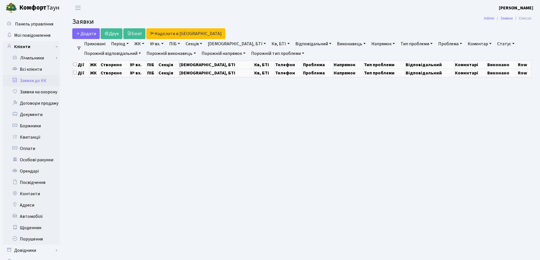
select select "25"
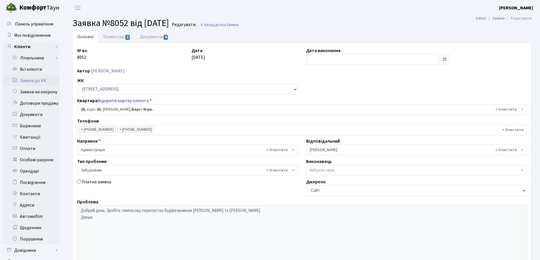
select select "20750"
select select "64"
click at [106, 37] on link "Коментарі 2" at bounding box center [116, 37] width 37 height 12
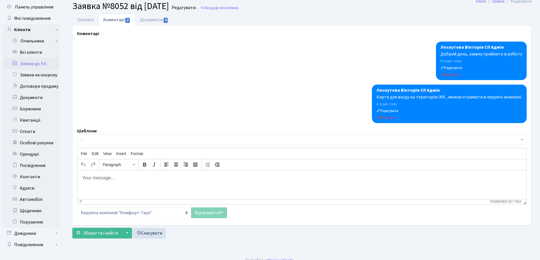
scroll to position [24, 0]
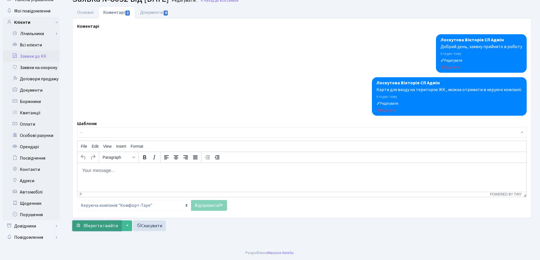
click at [91, 221] on button "Зберегти і вийти" at bounding box center [96, 226] width 49 height 11
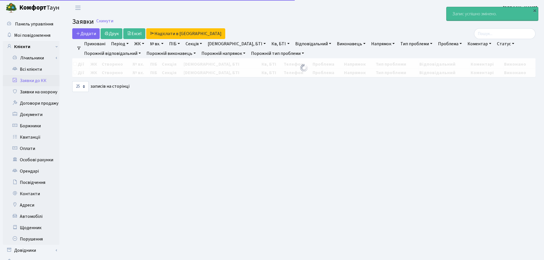
select select "25"
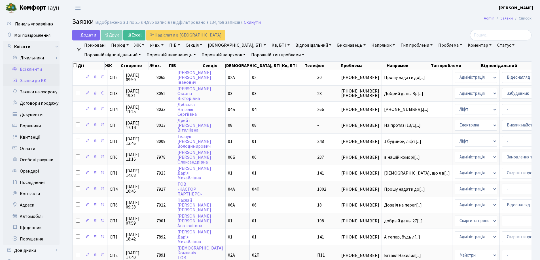
click at [23, 69] on link "Всі клієнти" at bounding box center [31, 69] width 57 height 11
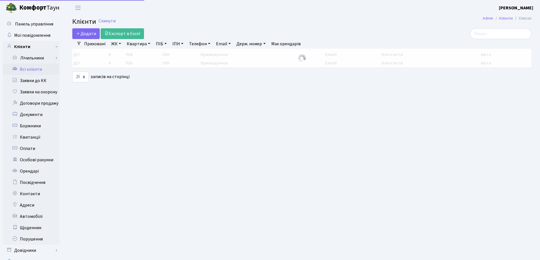
select select "25"
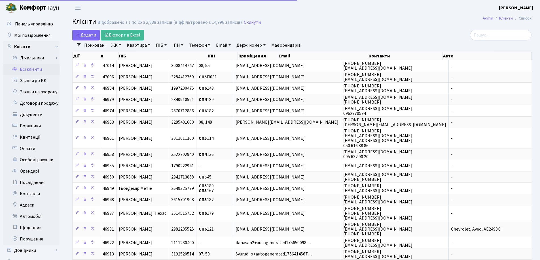
click at [150, 44] on link "Квартира" at bounding box center [138, 46] width 28 height 10
type input "140"
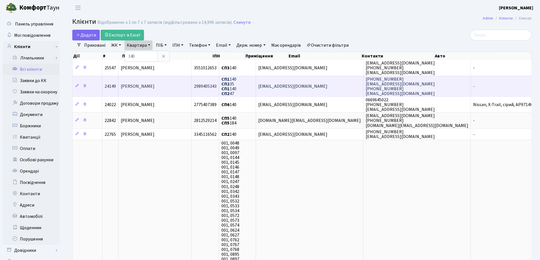
click at [172, 82] on td "[PERSON_NAME]" at bounding box center [154, 86] width 73 height 21
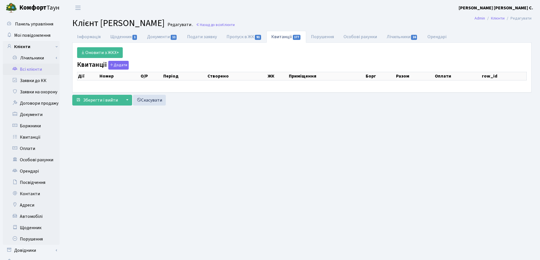
select select "25"
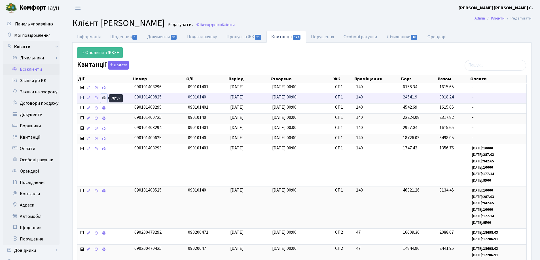
click at [103, 97] on icon at bounding box center [104, 98] width 4 height 4
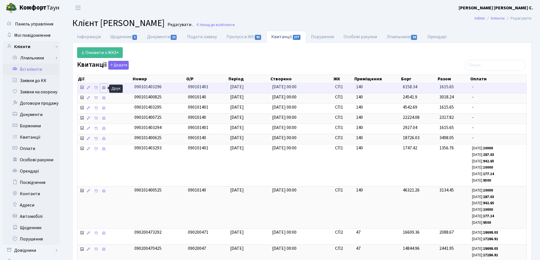
click at [103, 86] on icon at bounding box center [104, 88] width 4 height 4
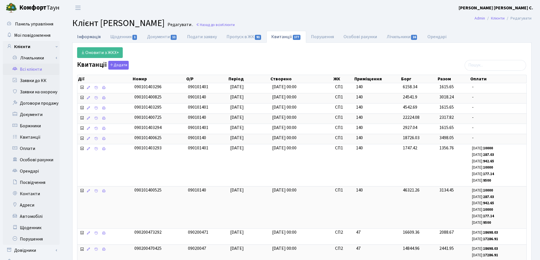
click at [79, 36] on link "Інформація" at bounding box center [88, 37] width 33 height 12
select select "25"
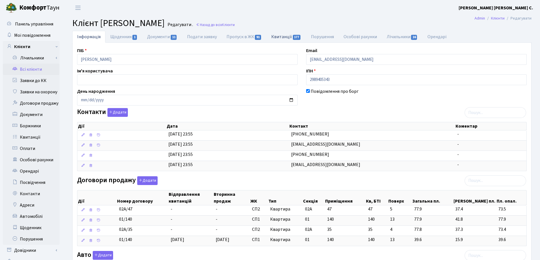
click at [286, 37] on link "Квитанції 177" at bounding box center [285, 37] width 39 height 12
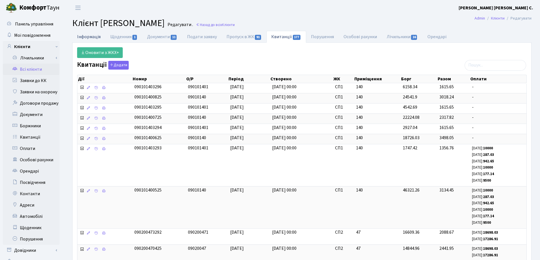
click at [85, 39] on link "Інформація" at bounding box center [88, 37] width 33 height 12
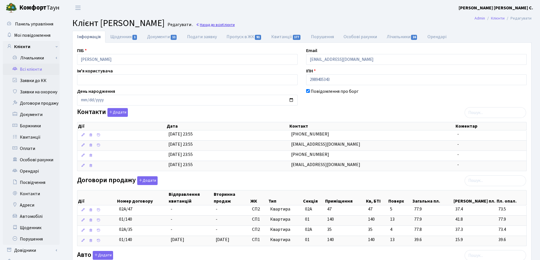
click at [235, 26] on link "Назад до всіх Клієнти" at bounding box center [215, 24] width 39 height 5
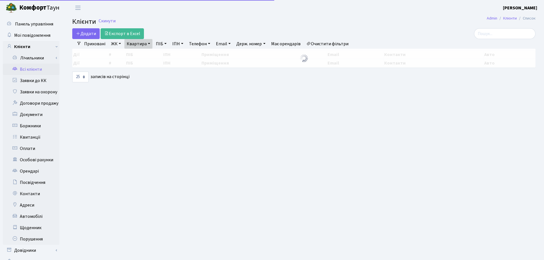
select select "25"
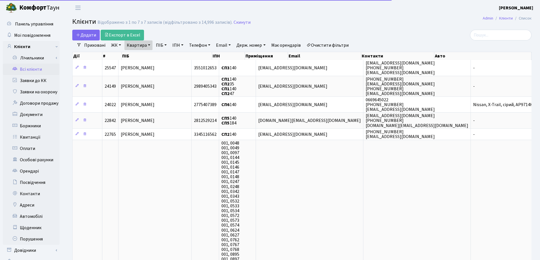
click at [149, 44] on link "Квартира" at bounding box center [138, 46] width 28 height 10
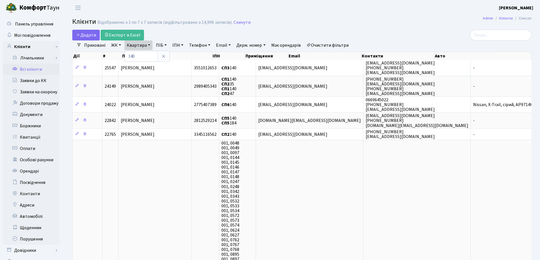
click at [151, 50] on div "Дії # ПІБ ІПН Приміщення Email Контакти Авто" at bounding box center [301, 55] width 459 height 10
click at [148, 45] on link "Квартира" at bounding box center [138, 46] width 28 height 10
click at [148, 53] on input "140" at bounding box center [141, 56] width 33 height 11
type input "191"
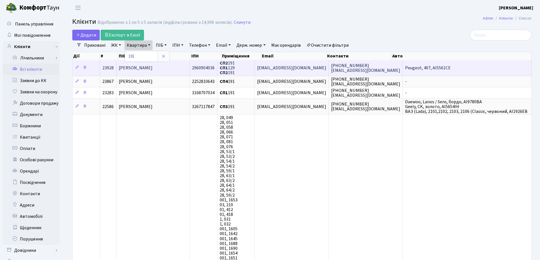
click at [148, 65] on span "[PERSON_NAME]" at bounding box center [136, 68] width 34 height 6
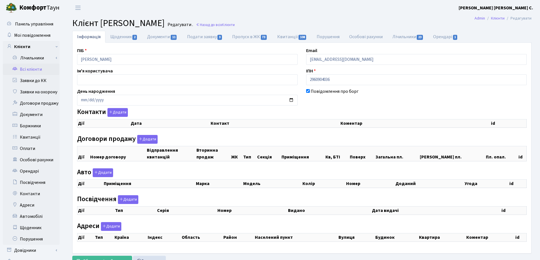
click at [282, 36] on link "Квитанції 108" at bounding box center [291, 37] width 39 height 12
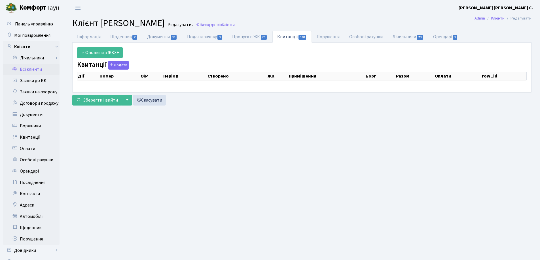
select select "25"
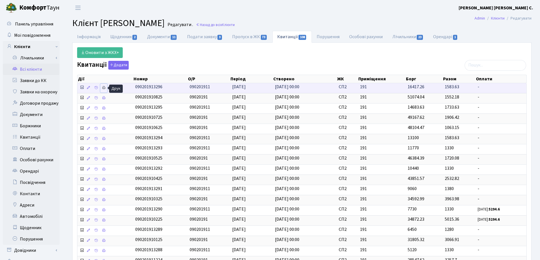
click at [103, 89] on icon at bounding box center [104, 88] width 4 height 4
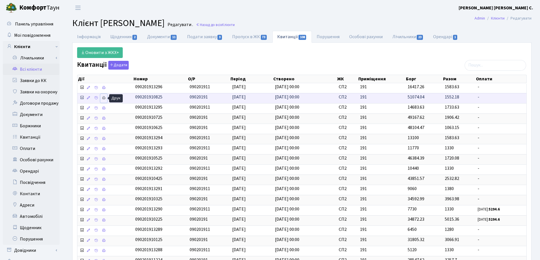
click at [105, 100] on icon at bounding box center [104, 98] width 4 height 4
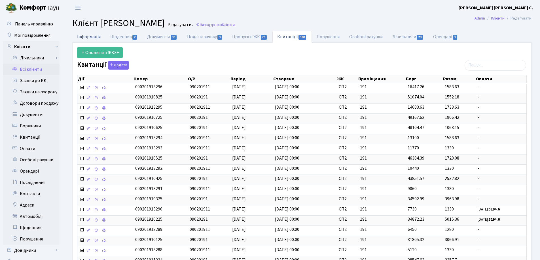
click at [80, 37] on link "Інформація" at bounding box center [88, 37] width 33 height 12
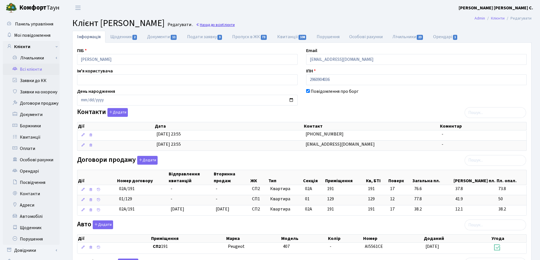
click at [235, 22] on link "Назад до всіх Клієнти" at bounding box center [215, 24] width 39 height 5
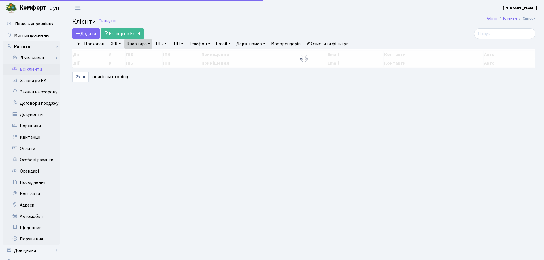
select select "25"
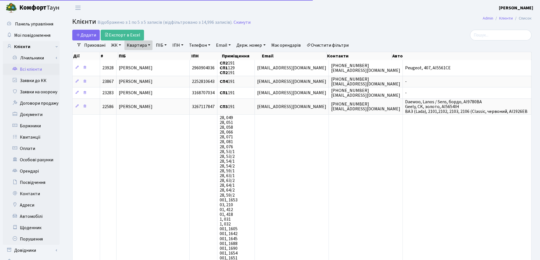
click at [149, 43] on link "Квартира" at bounding box center [138, 46] width 28 height 10
click at [152, 50] on link "Квартира" at bounding box center [138, 46] width 28 height 10
click at [150, 44] on link "Квартира" at bounding box center [138, 46] width 28 height 10
click at [147, 56] on input "191" at bounding box center [141, 56] width 33 height 11
type input "1"
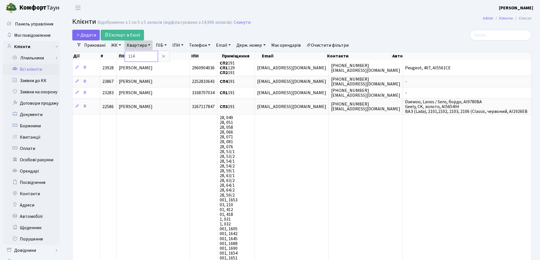
type input "114"
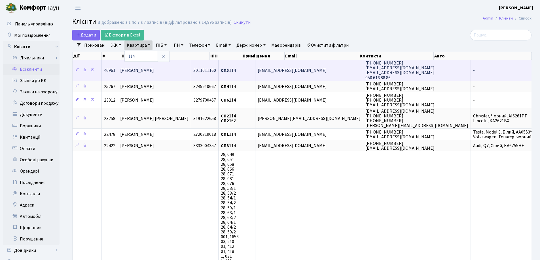
click at [182, 71] on td "[PERSON_NAME]" at bounding box center [154, 70] width 73 height 20
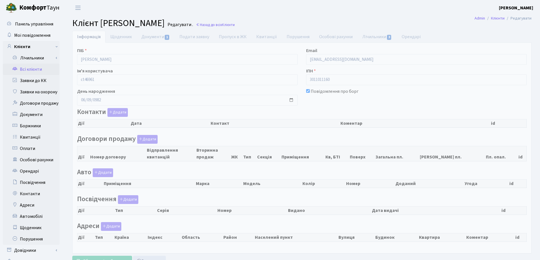
checkbox input "true"
select select "25"
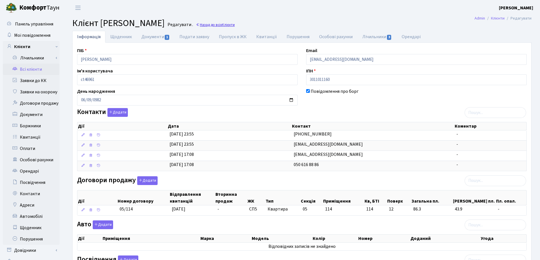
click at [235, 25] on link "Назад до всіх Клієнти" at bounding box center [215, 24] width 39 height 5
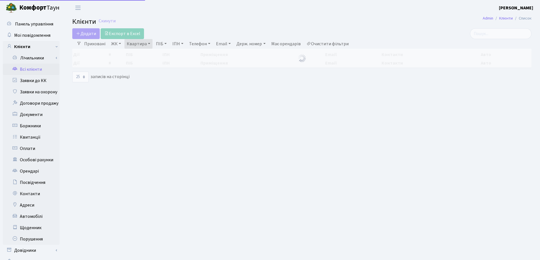
select select "25"
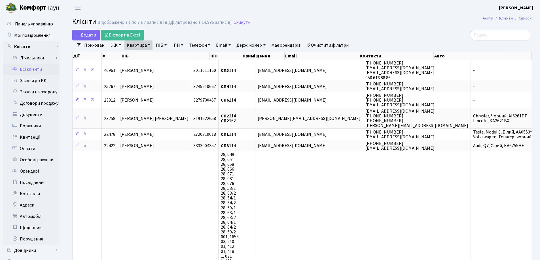
click at [149, 44] on link "Квартира" at bounding box center [138, 46] width 28 height 10
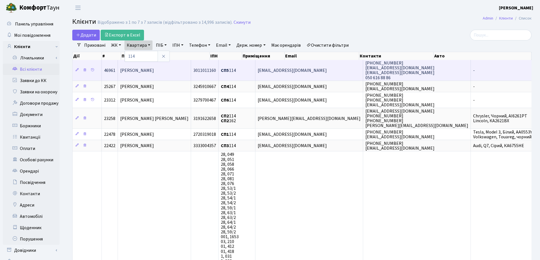
click at [154, 70] on span "[PERSON_NAME]" at bounding box center [137, 70] width 34 height 6
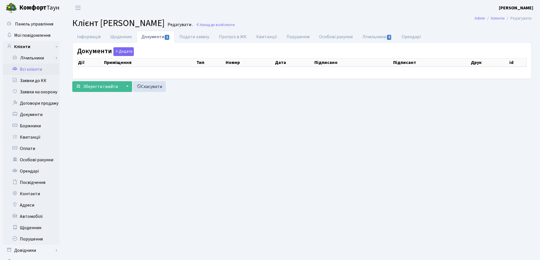
select select "25"
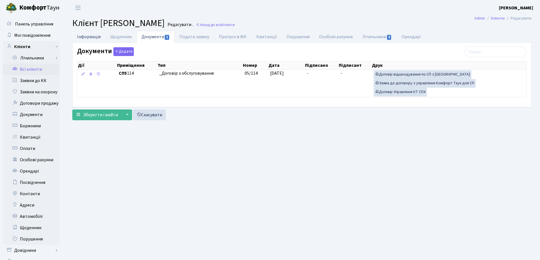
click at [87, 38] on link "Інформація" at bounding box center [88, 37] width 33 height 12
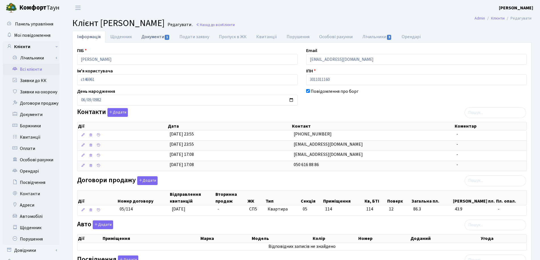
click at [151, 36] on link "Документи 1" at bounding box center [156, 37] width 38 height 12
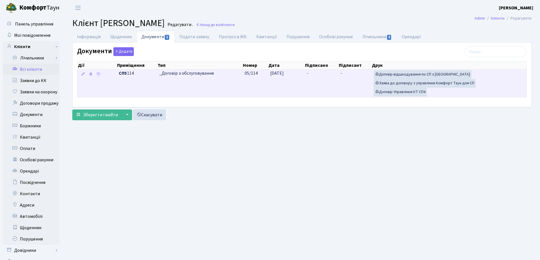
click at [314, 73] on td "-" at bounding box center [321, 83] width 34 height 27
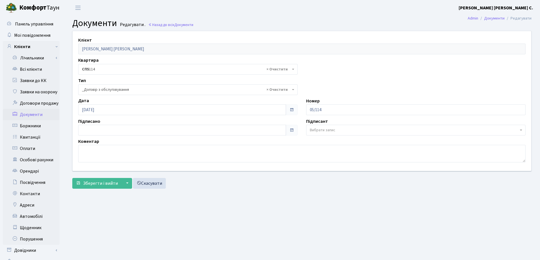
select select "289"
type input "16.09.2025"
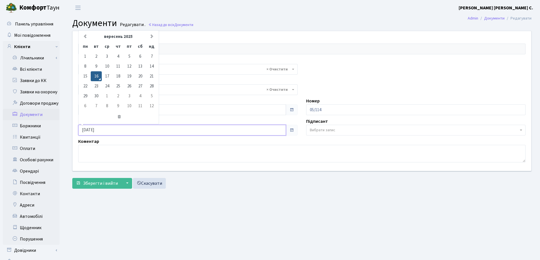
click at [186, 131] on input "16.09.2025" at bounding box center [182, 130] width 208 height 11
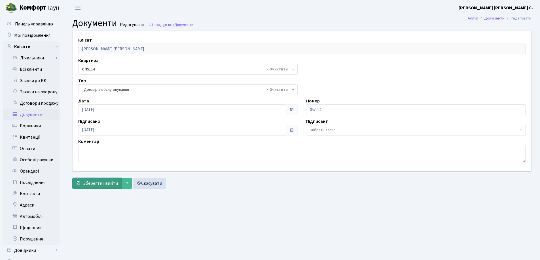
click at [106, 182] on span "Зберегти і вийти" at bounding box center [100, 183] width 35 height 6
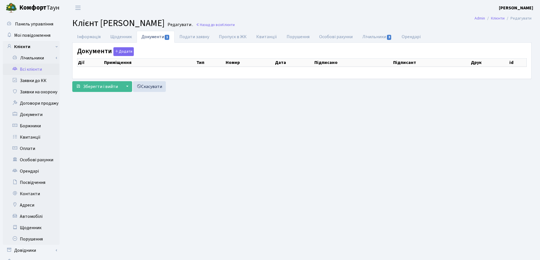
checkbox input "true"
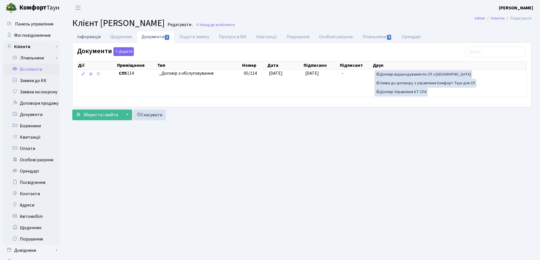
click at [78, 37] on link "Інформація" at bounding box center [88, 37] width 33 height 12
select select "25"
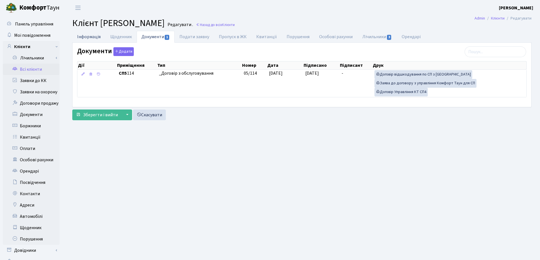
select select "25"
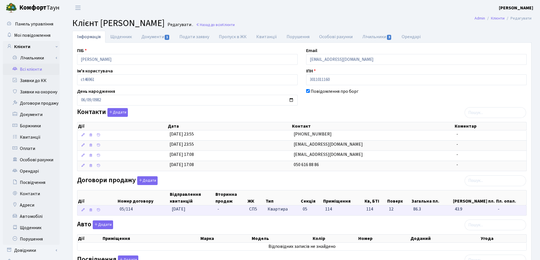
click at [205, 209] on td "[DATE]" at bounding box center [192, 211] width 46 height 10
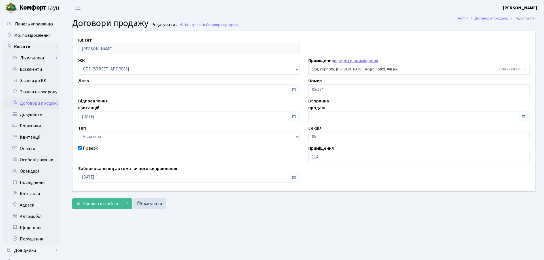
select select "21523"
click at [113, 116] on input "[DATE]" at bounding box center [182, 116] width 208 height 11
click at [103, 86] on input "text" at bounding box center [182, 89] width 208 height 11
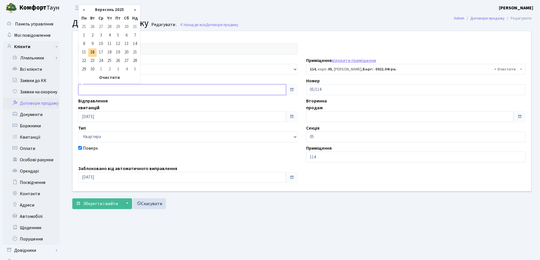
type input "[DATE]"
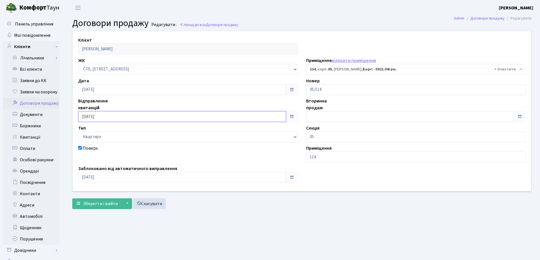
click at [113, 120] on input "05.09.2025" at bounding box center [182, 116] width 208 height 11
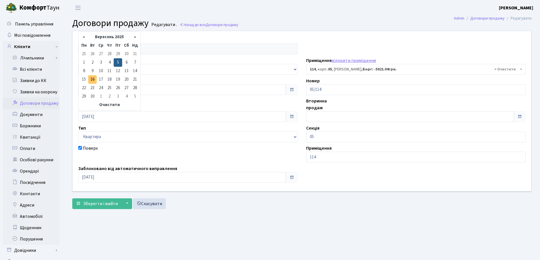
click at [90, 83] on td "16" at bounding box center [92, 79] width 8 height 8
type input "[DATE]"
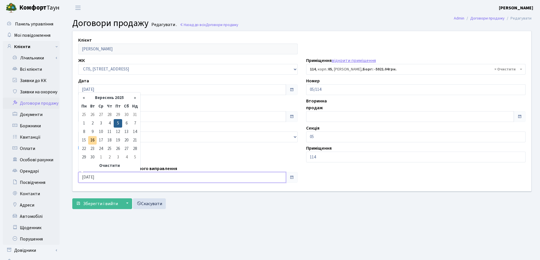
click at [111, 177] on input "05.09.2025" at bounding box center [182, 177] width 208 height 11
click at [93, 139] on td "16" at bounding box center [92, 140] width 8 height 8
type input "[DATE]"
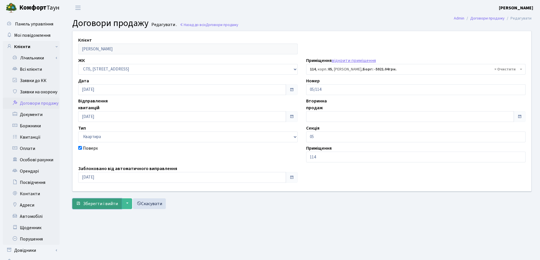
click at [101, 204] on span "Зберегти і вийти" at bounding box center [100, 204] width 35 height 6
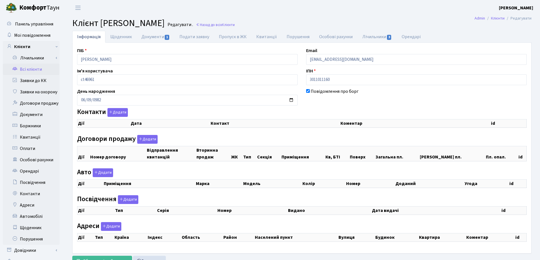
checkbox input "true"
select select "25"
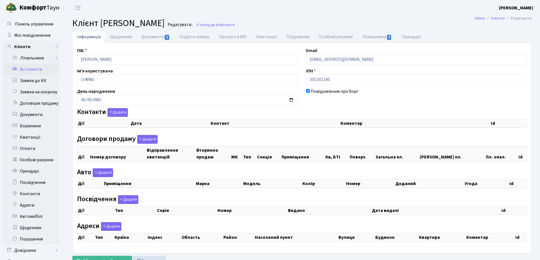
select select "25"
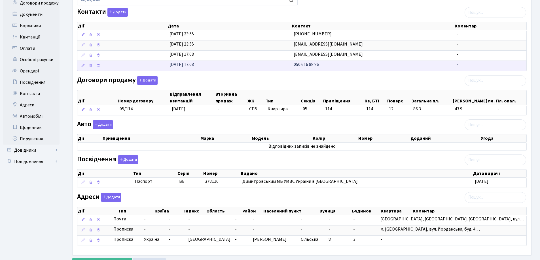
scroll to position [126, 0]
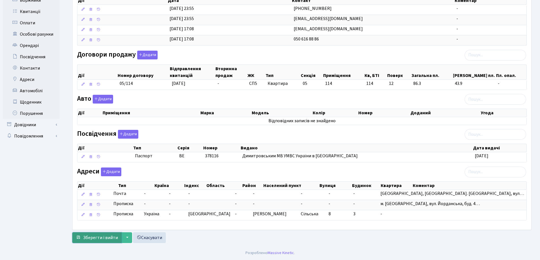
click at [96, 236] on span "Зберегти і вийти" at bounding box center [100, 238] width 35 height 6
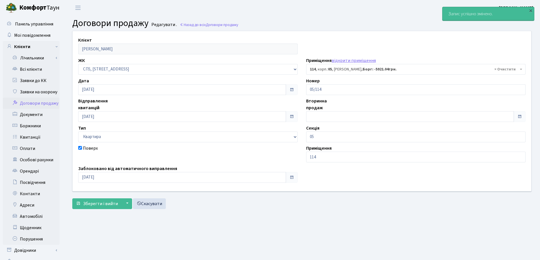
select select "21523"
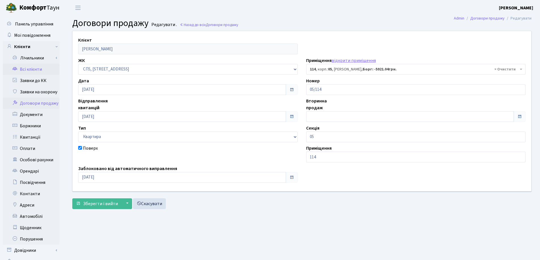
click at [33, 69] on link "Всі клієнти" at bounding box center [31, 69] width 57 height 11
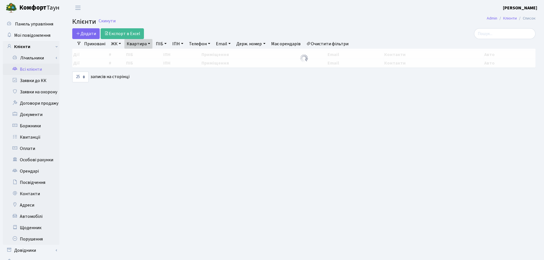
select select "25"
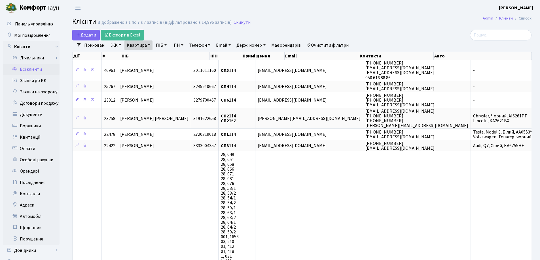
click at [149, 44] on link "Квартира" at bounding box center [138, 46] width 28 height 10
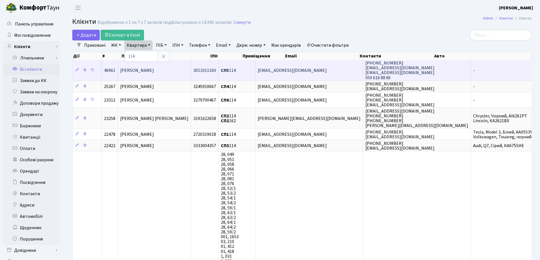
click at [142, 70] on span "[PERSON_NAME]" at bounding box center [137, 70] width 34 height 6
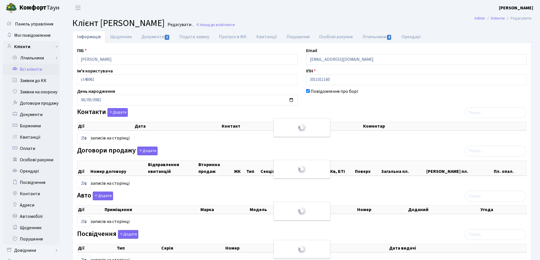
select select "25"
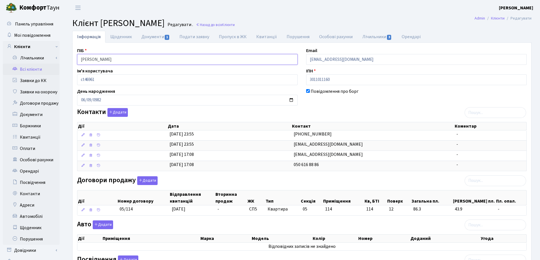
drag, startPoint x: 154, startPoint y: 58, endPoint x: 69, endPoint y: 57, distance: 85.8
click at [69, 57] on div "Інформація Щоденник Документи 1 Подати заявку Пропуск в ЖК Квитанції Порушення …" at bounding box center [301, 201] width 467 height 341
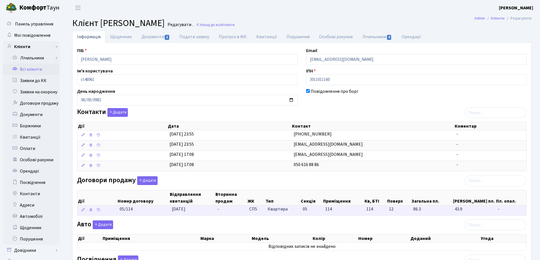
drag, startPoint x: 143, startPoint y: 215, endPoint x: 111, endPoint y: 214, distance: 32.0
click at [111, 214] on \<\/span\>\a "05/114 16.09.2025 - СП5 Квартира 05 114 114 -" at bounding box center [301, 211] width 449 height 10
copy span "05/114"
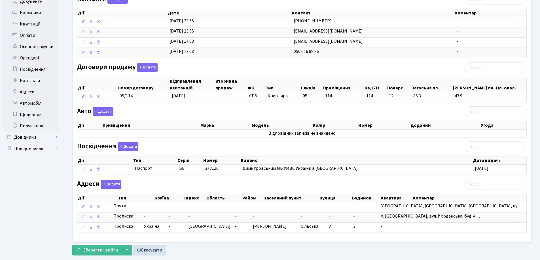
scroll to position [126, 0]
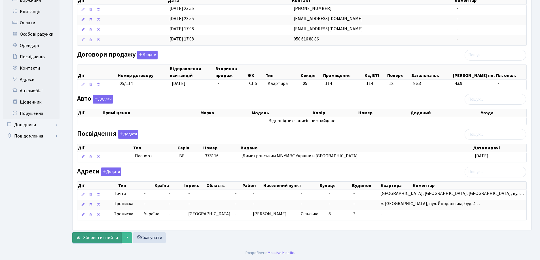
click at [97, 238] on span "Зберегти і вийти" at bounding box center [100, 238] width 35 height 6
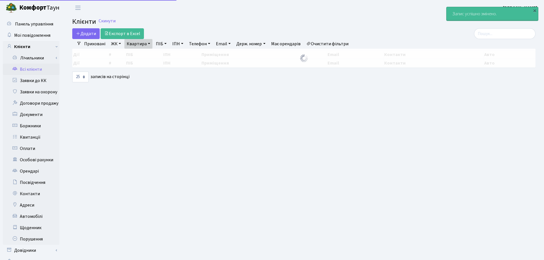
select select "25"
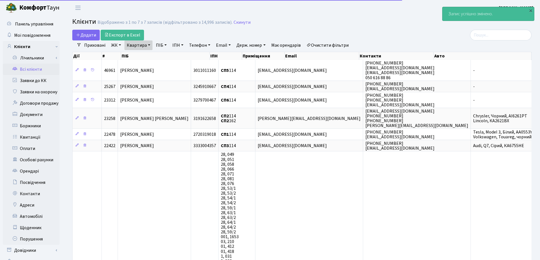
click at [151, 47] on link "Квартира" at bounding box center [138, 46] width 28 height 10
click at [163, 56] on icon at bounding box center [163, 56] width 5 height 5
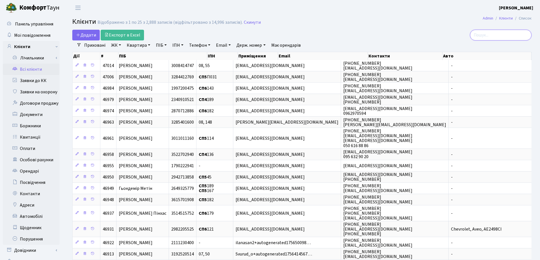
click at [497, 38] on input "search" at bounding box center [500, 35] width 61 height 11
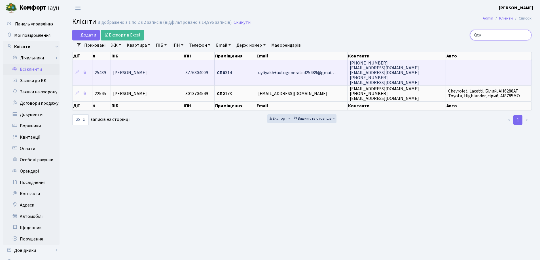
type input "Хиж"
click at [167, 74] on td "[PERSON_NAME]" at bounding box center [147, 72] width 72 height 25
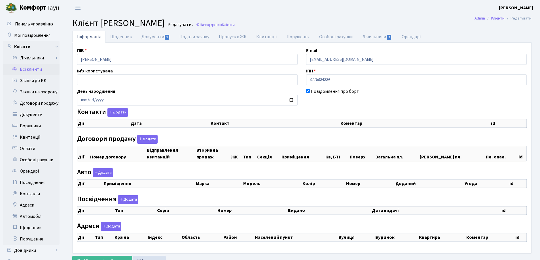
checkbox input "true"
select select "25"
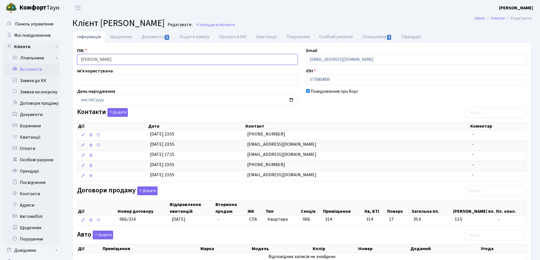
drag, startPoint x: 163, startPoint y: 60, endPoint x: 61, endPoint y: 61, distance: 101.1
click at [61, 61] on div "Панель управління Мої повідомлення Клієнти Лічильники Показання" at bounding box center [270, 214] width 540 height 397
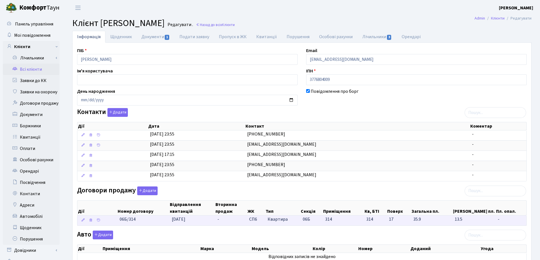
drag, startPoint x: 148, startPoint y: 221, endPoint x: 105, endPoint y: 222, distance: 42.5
click at [105, 222] on \<\/span\>\a "06Б/314 16.09.2025 - СП6 Квартира 06Б 314 314 -" at bounding box center [301, 221] width 449 height 10
copy span "06Б/314"
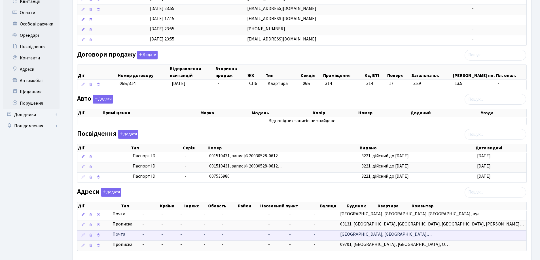
scroll to position [167, 0]
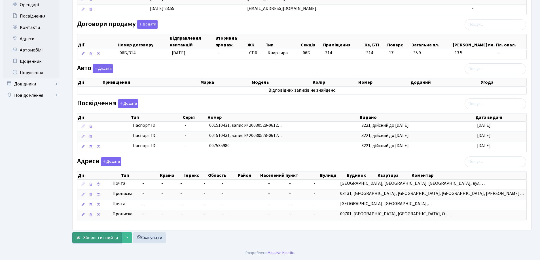
click at [91, 237] on span "Зберегти і вийти" at bounding box center [100, 238] width 35 height 6
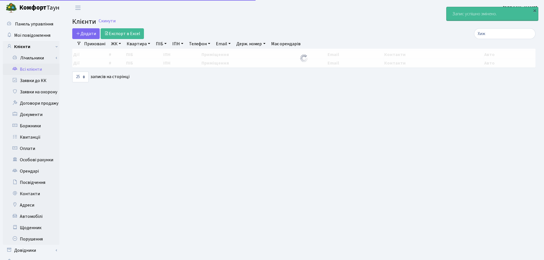
select select "25"
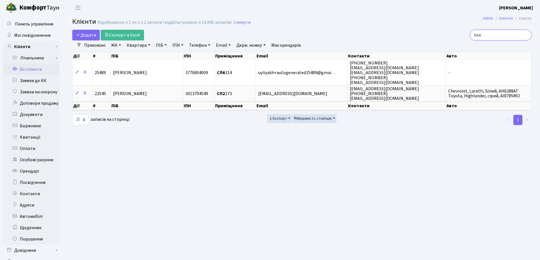
click at [526, 37] on input "Хиж" at bounding box center [500, 35] width 61 height 11
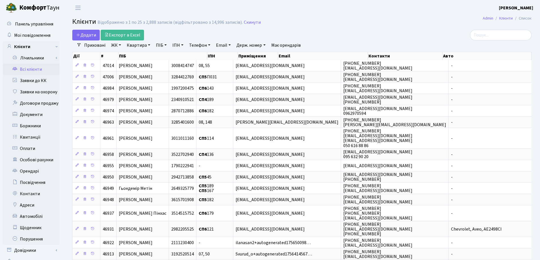
click at [352, 27] on h2 "Клієнти Відображено з 1 по 25 з 2,888 записів (відфільтровано з 14,996 записів)…" at bounding box center [301, 23] width 459 height 10
click at [490, 33] on input "search" at bounding box center [500, 35] width 61 height 11
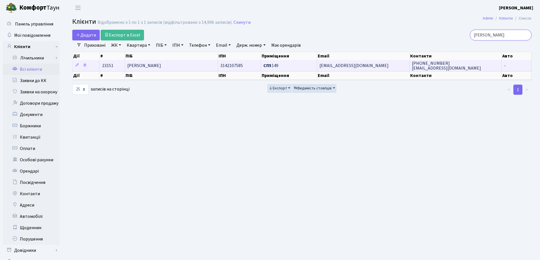
type input "Дмитрук"
click at [182, 64] on td "[PERSON_NAME]" at bounding box center [171, 65] width 93 height 11
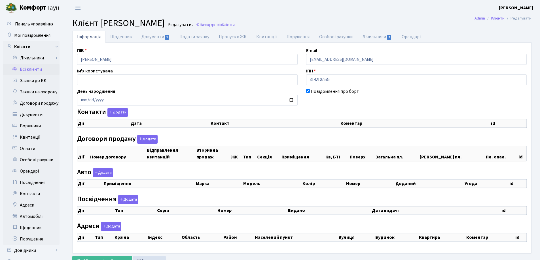
checkbox input "true"
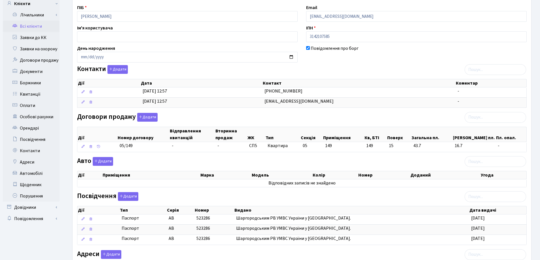
scroll to position [23, 0]
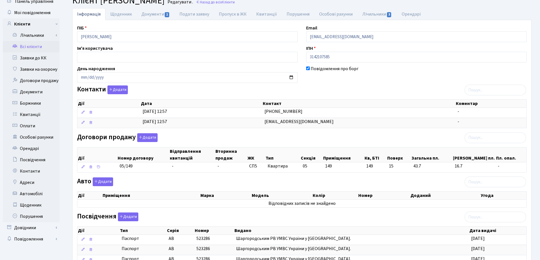
click at [331, 6] on main "Admin Клієнти Редагувати Клієнт Дмитрук Тетяна Леонідівна Редагувати . Назад до…" at bounding box center [302, 176] width 476 height 367
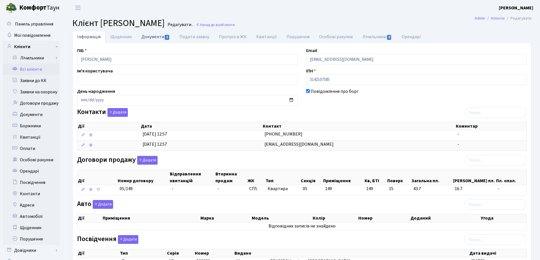
click at [152, 38] on link "Документи 1" at bounding box center [156, 37] width 38 height 12
select select "25"
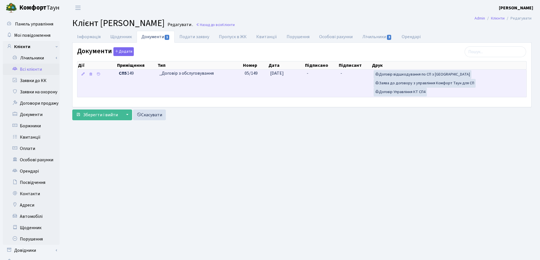
click at [315, 75] on td "-" at bounding box center [321, 83] width 34 height 27
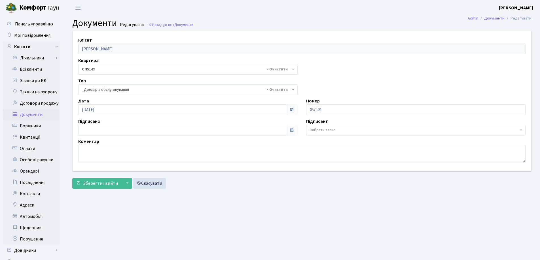
select select "289"
type input "[DATE]"
click at [110, 127] on input "[DATE]" at bounding box center [182, 130] width 208 height 11
click at [99, 182] on span "Зберегти і вийти" at bounding box center [100, 183] width 35 height 6
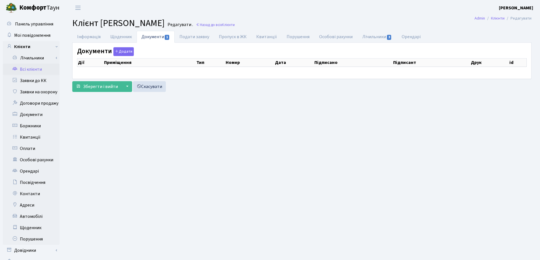
checkbox input "true"
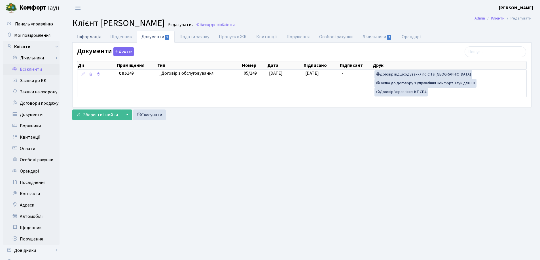
click at [80, 34] on link "Інформація" at bounding box center [88, 37] width 33 height 12
select select "25"
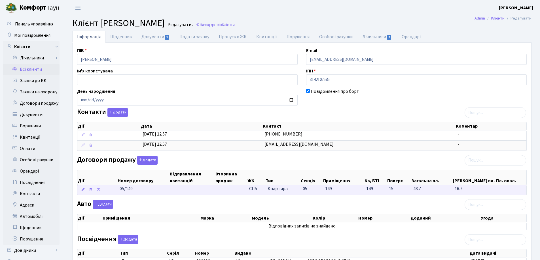
click at [176, 190] on td "-" at bounding box center [192, 190] width 46 height 10
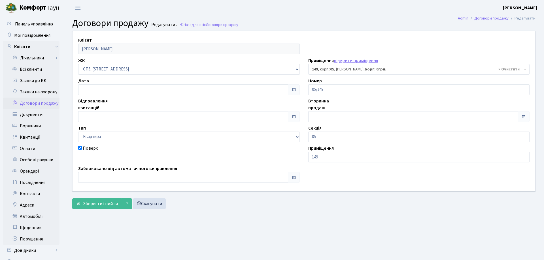
select select "21558"
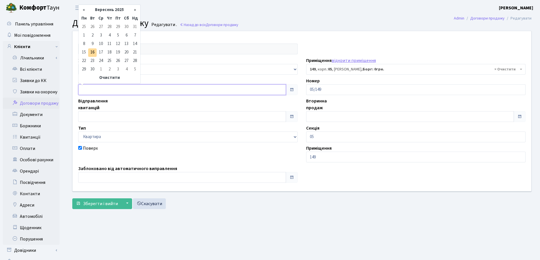
click at [98, 91] on input "text" at bounding box center [182, 89] width 208 height 11
type input "[DATE]"
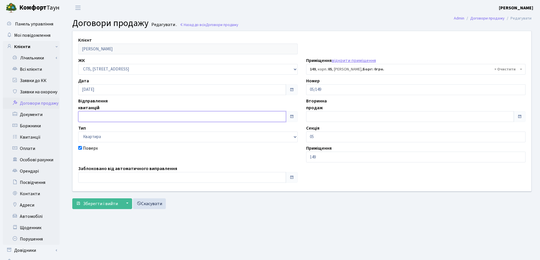
click at [103, 115] on input "text" at bounding box center [182, 116] width 208 height 11
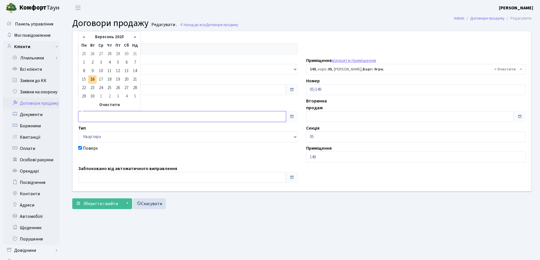
type input "[DATE]"
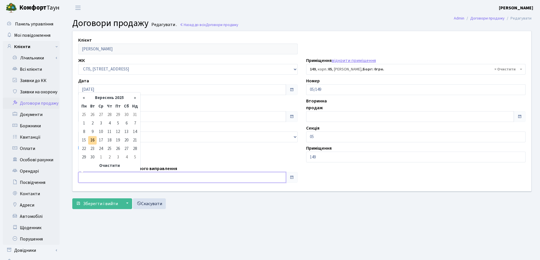
click at [112, 174] on input "text" at bounding box center [182, 177] width 208 height 11
type input "[DATE]"
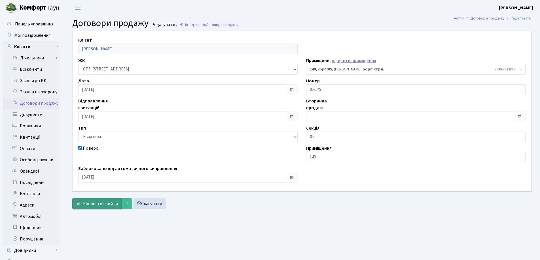
click at [105, 204] on span "Зберегти і вийти" at bounding box center [100, 204] width 35 height 6
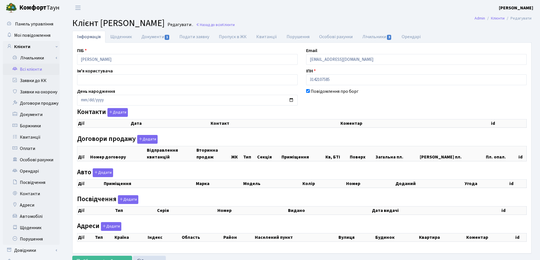
checkbox input "true"
select select "25"
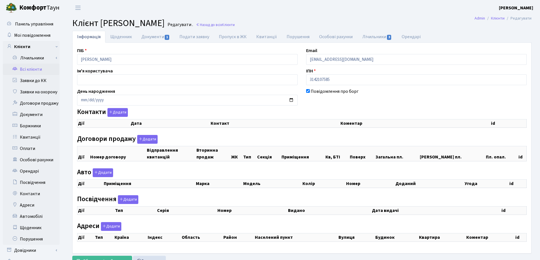
select select "25"
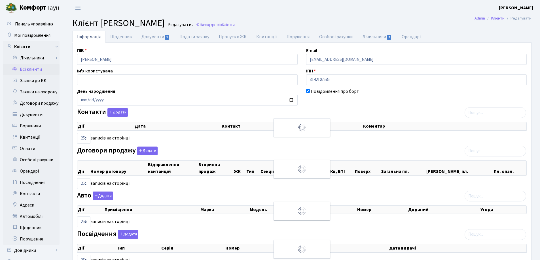
checkbox input "true"
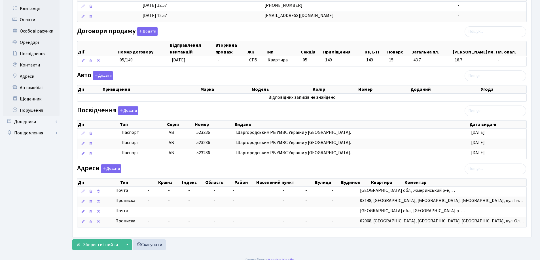
scroll to position [136, 0]
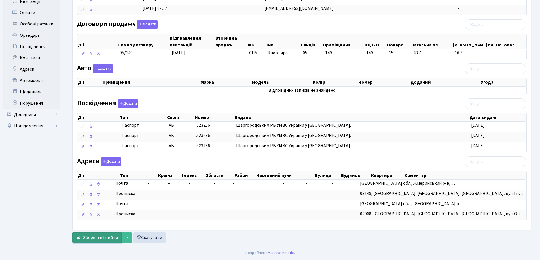
click at [96, 235] on span "Зберегти і вийти" at bounding box center [100, 238] width 35 height 6
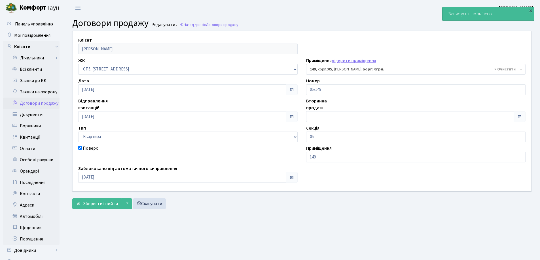
select select "21558"
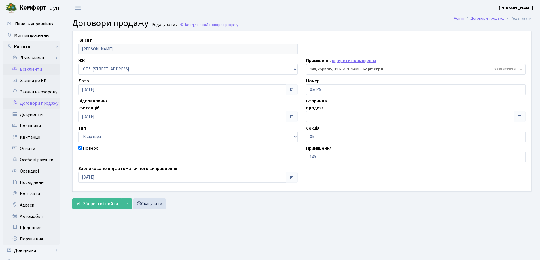
click at [25, 69] on link "Всі клієнти" at bounding box center [31, 69] width 57 height 11
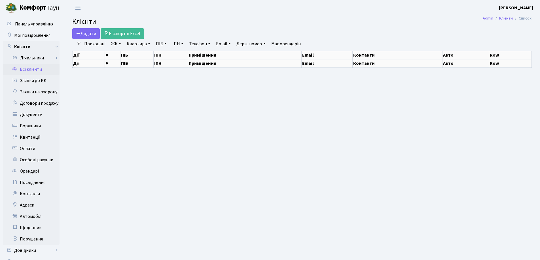
select select "25"
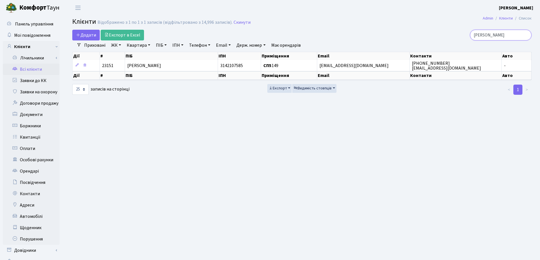
click at [525, 35] on input "[PERSON_NAME]" at bounding box center [500, 35] width 61 height 11
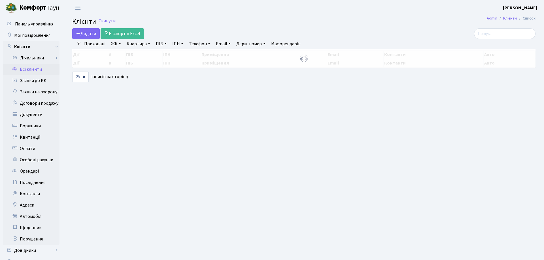
select select "25"
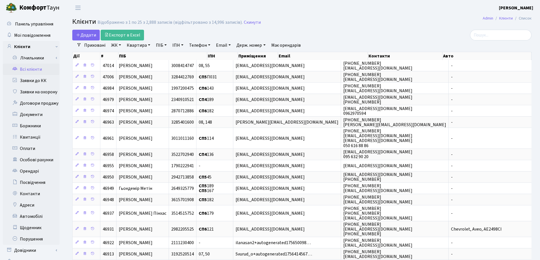
click at [149, 45] on link "Квартира" at bounding box center [138, 46] width 28 height 10
type input "149"
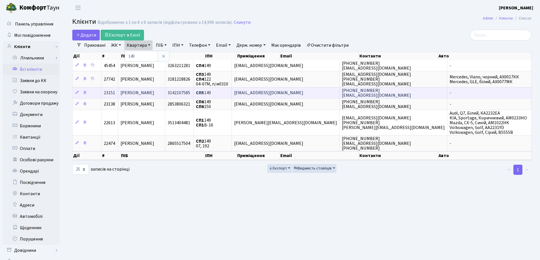
click at [154, 90] on span "[PERSON_NAME]" at bounding box center [137, 93] width 34 height 6
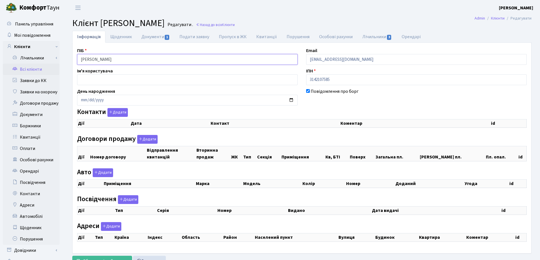
checkbox input "true"
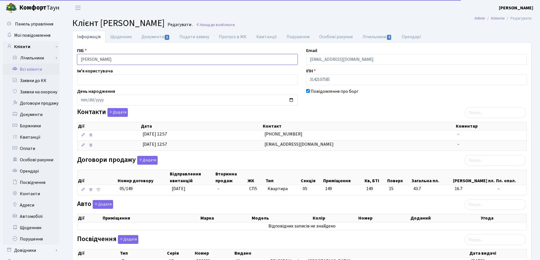
drag, startPoint x: 0, startPoint y: 0, endPoint x: 66, endPoint y: 60, distance: 89.2
click at [66, 60] on div "Інформація Щоденник Документи 1 Подати заявку Пропуск в ЖК [GEOGRAPHIC_DATA] По…" at bounding box center [302, 206] width 476 height 351
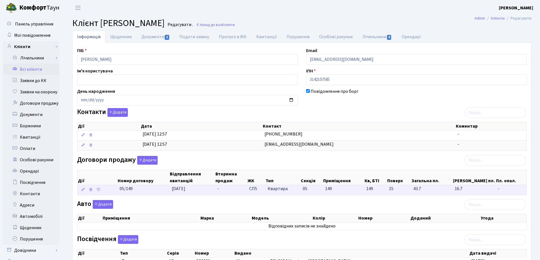
drag, startPoint x: 155, startPoint y: 191, endPoint x: 106, endPoint y: 193, distance: 49.0
click at [106, 193] on \<\/span\>\a "05/149 [DATE] - СП5 Квартира 05 149 149 -" at bounding box center [301, 190] width 449 height 10
copy span "05/149"
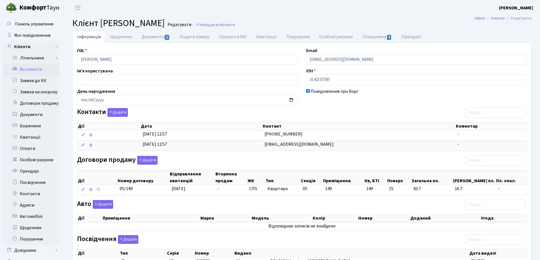
click at [364, 16] on main "Admin Клієнти Редагувати Клієнт [PERSON_NAME] . Назад до всіх Клієнти Інформаці…" at bounding box center [302, 199] width 476 height 367
click at [235, 24] on link "Назад до всіх Клієнти" at bounding box center [215, 24] width 39 height 5
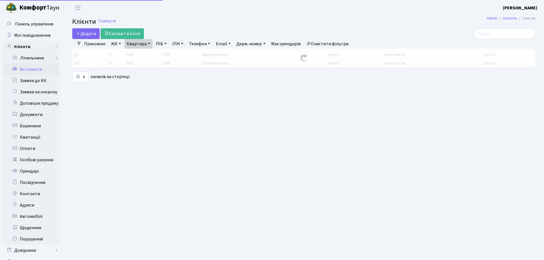
select select "25"
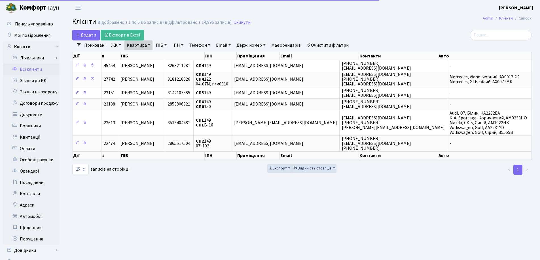
click at [148, 43] on link "Квартира" at bounding box center [138, 46] width 28 height 10
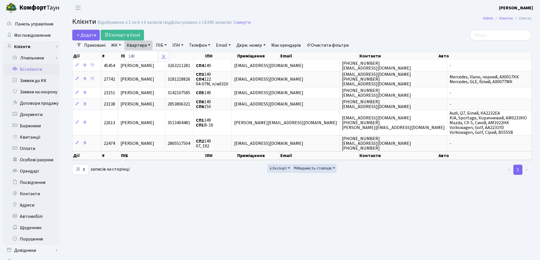
click at [161, 58] on icon at bounding box center [163, 56] width 5 height 5
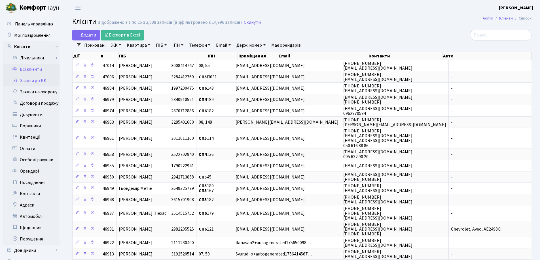
click at [27, 80] on link "Заявки до КК" at bounding box center [31, 80] width 57 height 11
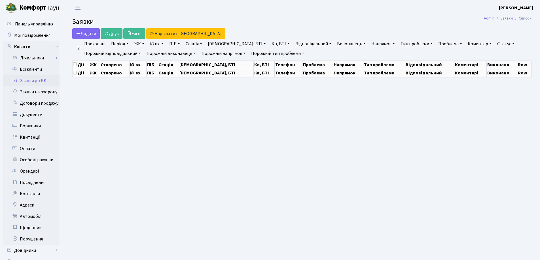
select select "25"
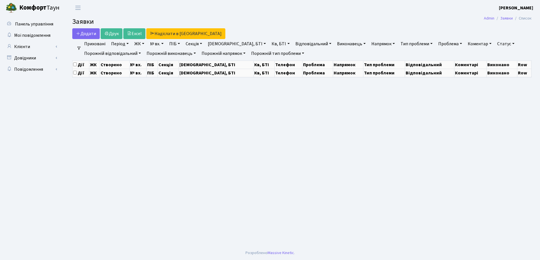
select select "25"
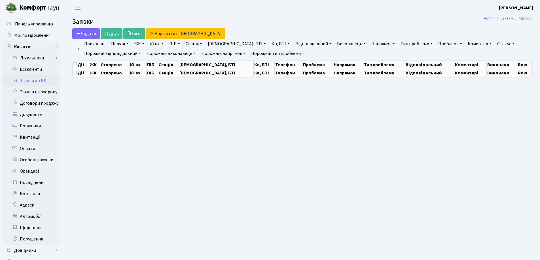
select select "25"
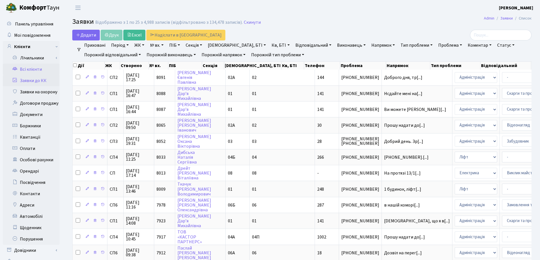
click at [32, 72] on link "Всі клієнти" at bounding box center [31, 69] width 57 height 11
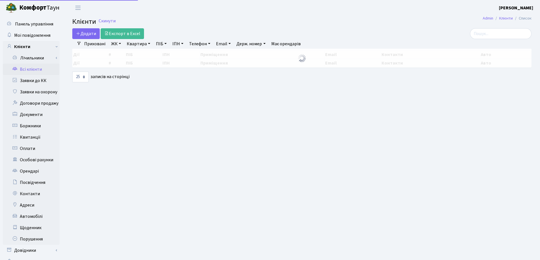
select select "25"
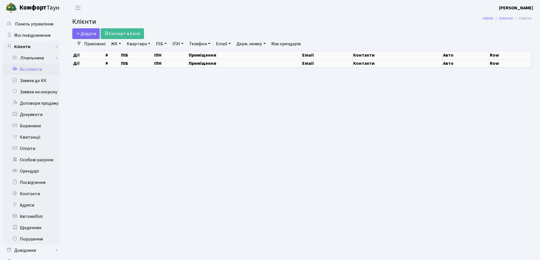
select select "25"
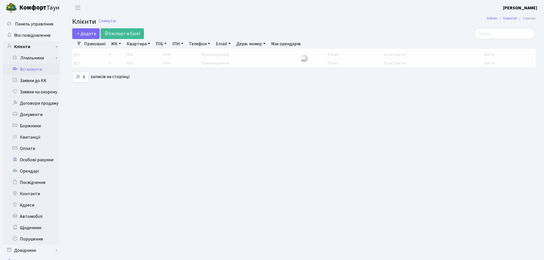
select select "25"
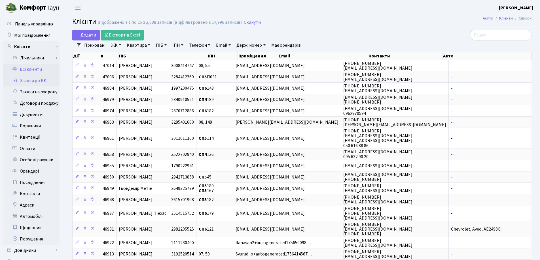
click at [47, 79] on link "Заявки до КК" at bounding box center [31, 80] width 57 height 11
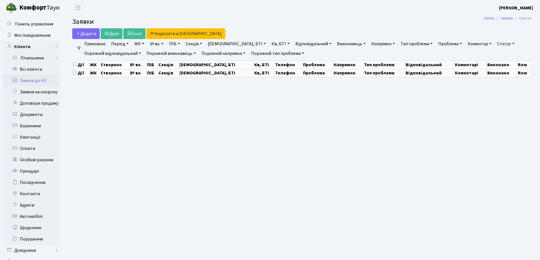
select select "25"
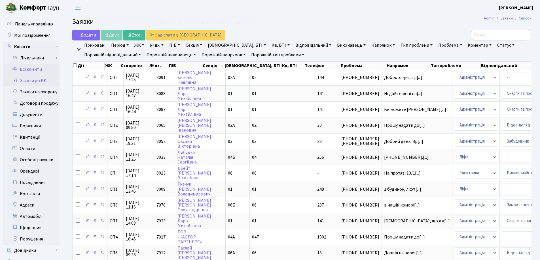
click at [28, 70] on link "Всі клієнти" at bounding box center [31, 69] width 57 height 11
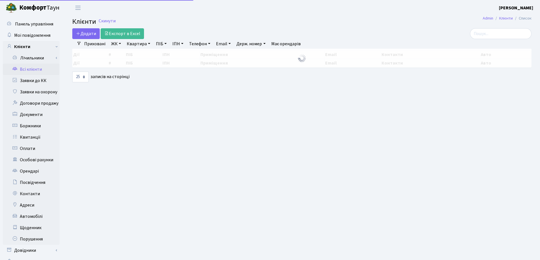
select select "25"
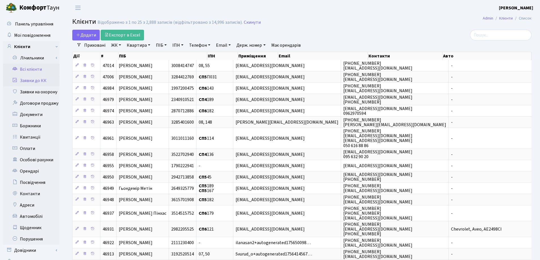
click at [30, 81] on link "Заявки до КК" at bounding box center [31, 80] width 57 height 11
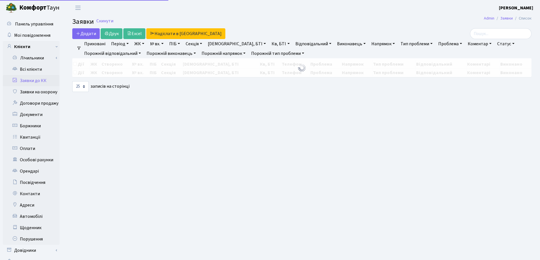
select select "25"
